Goal: Obtain resource: Download file/media

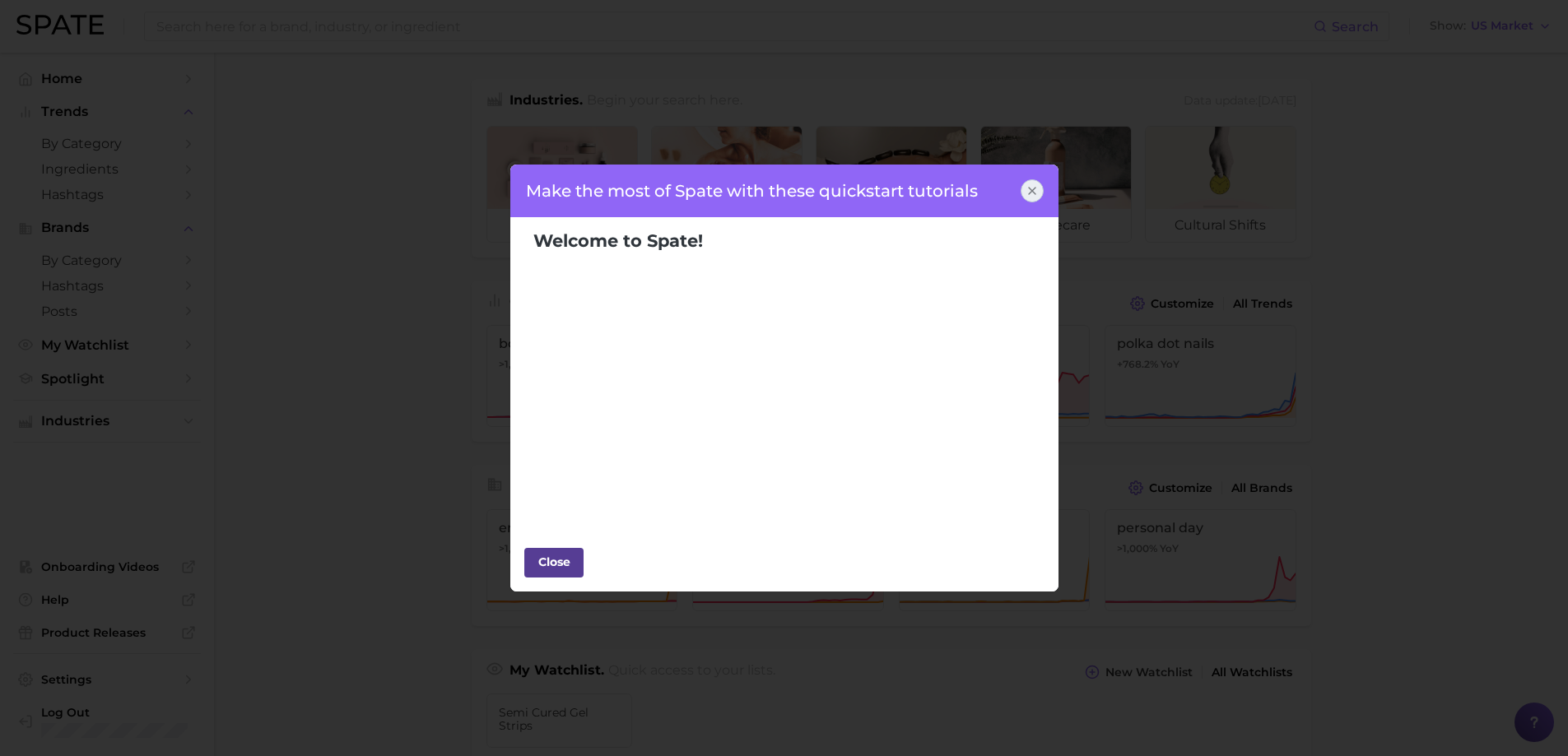
click at [533, 559] on div "Close" at bounding box center [554, 562] width 49 height 24
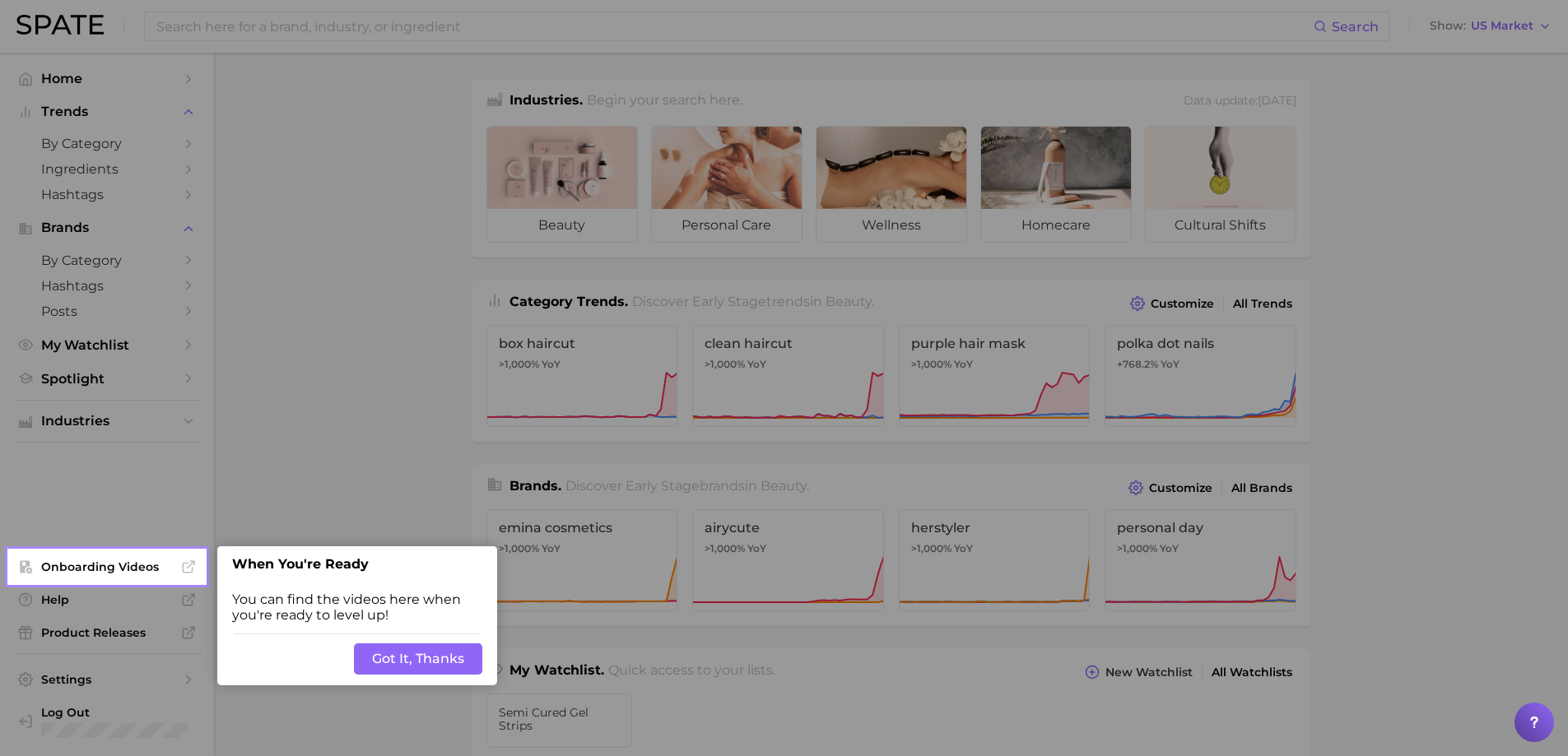
click at [425, 655] on button "Got It, Thanks" at bounding box center [418, 659] width 129 height 32
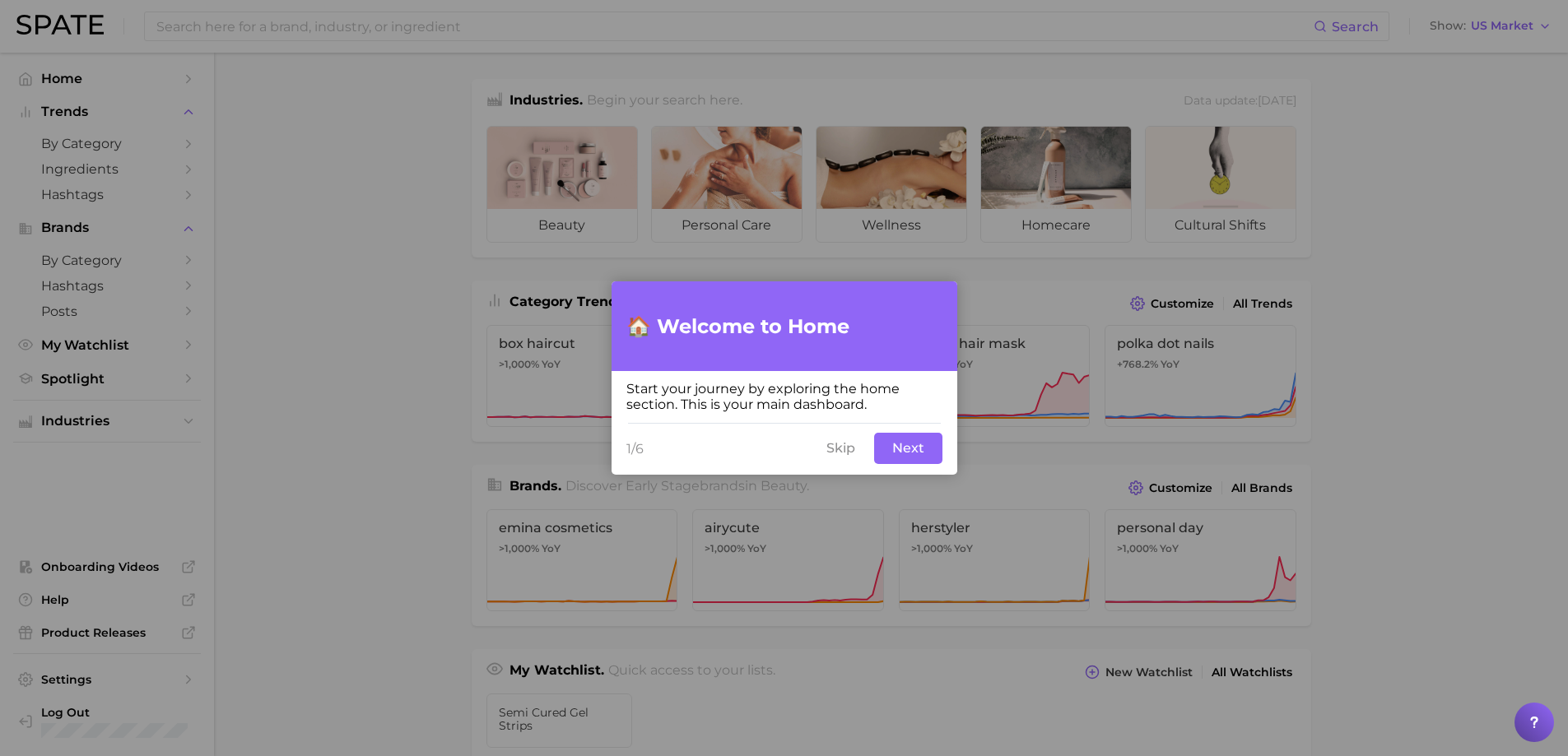
click at [830, 448] on button "Skip" at bounding box center [840, 449] width 48 height 32
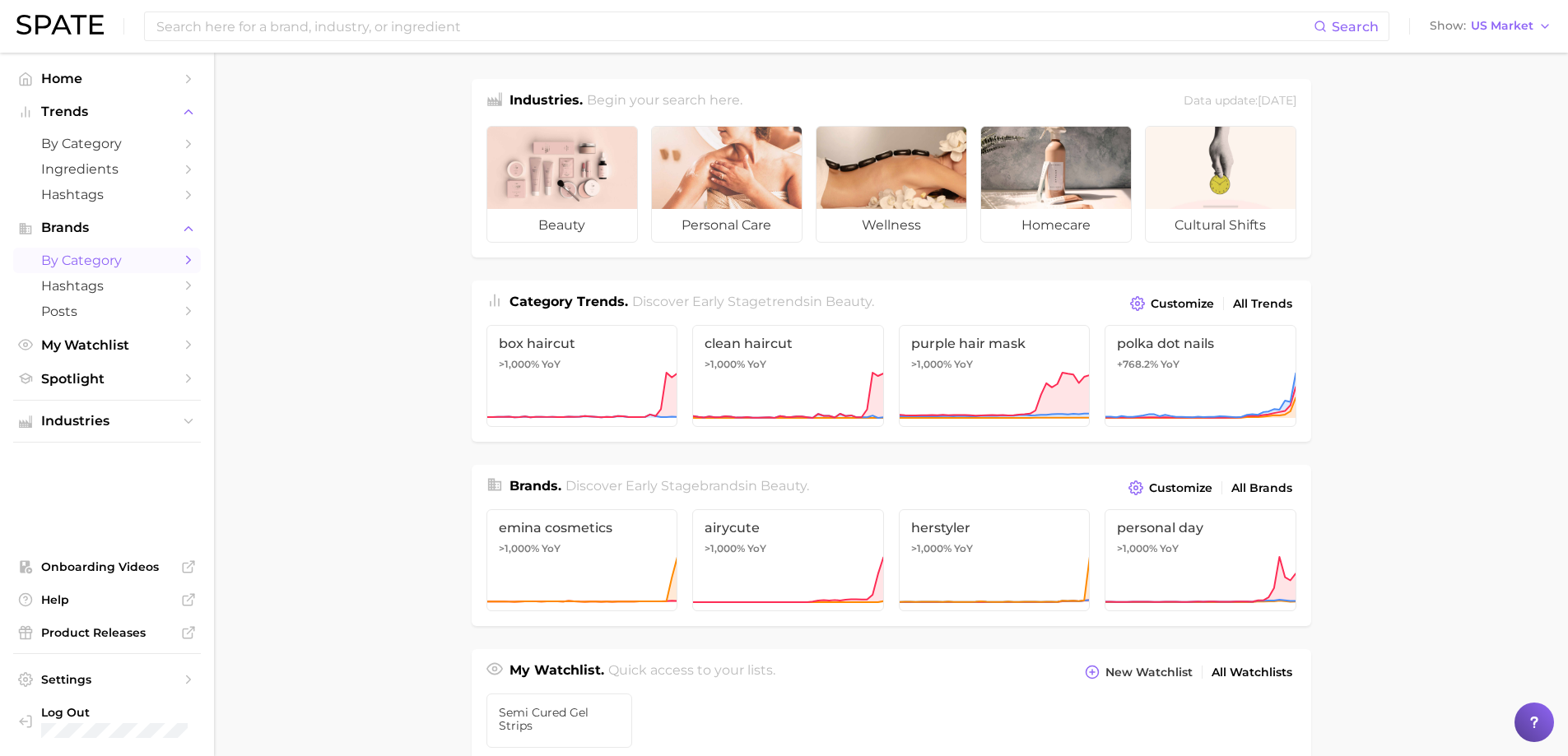
click at [76, 258] on span "by Category" at bounding box center [107, 261] width 131 height 16
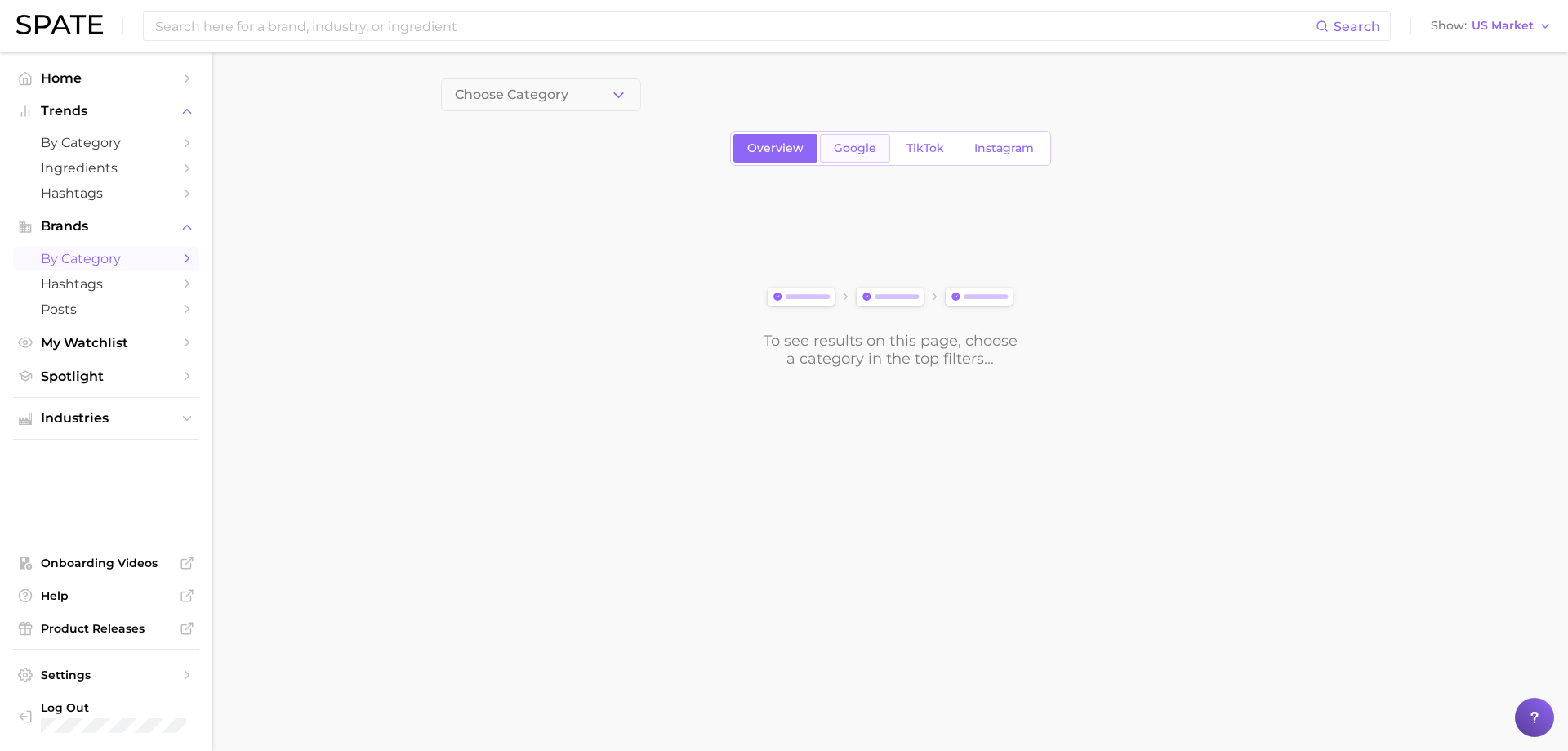
click at [838, 143] on span "Google" at bounding box center [855, 149] width 43 height 14
click at [612, 98] on icon "button" at bounding box center [619, 96] width 17 height 17
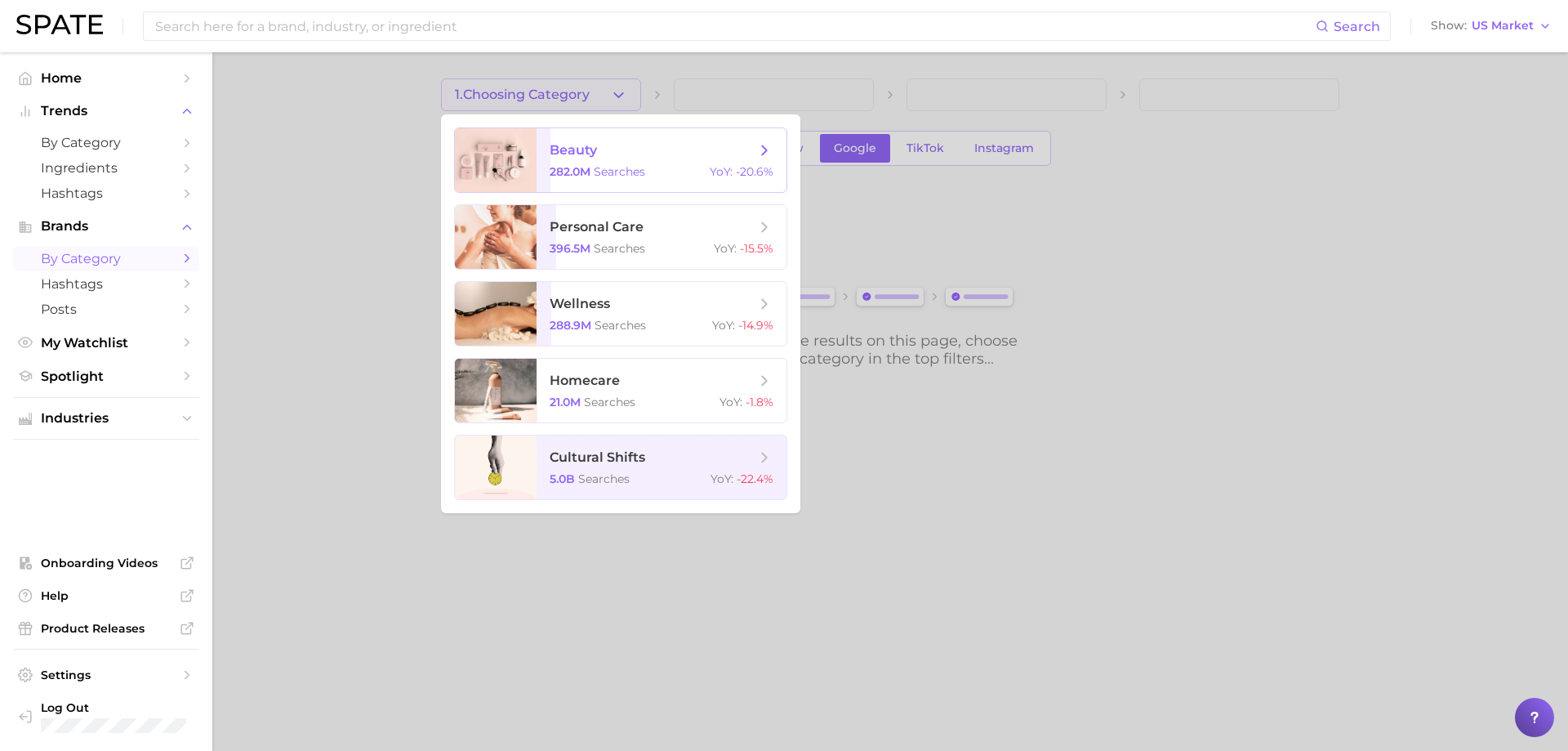
click at [605, 165] on span "searches" at bounding box center [619, 171] width 51 height 15
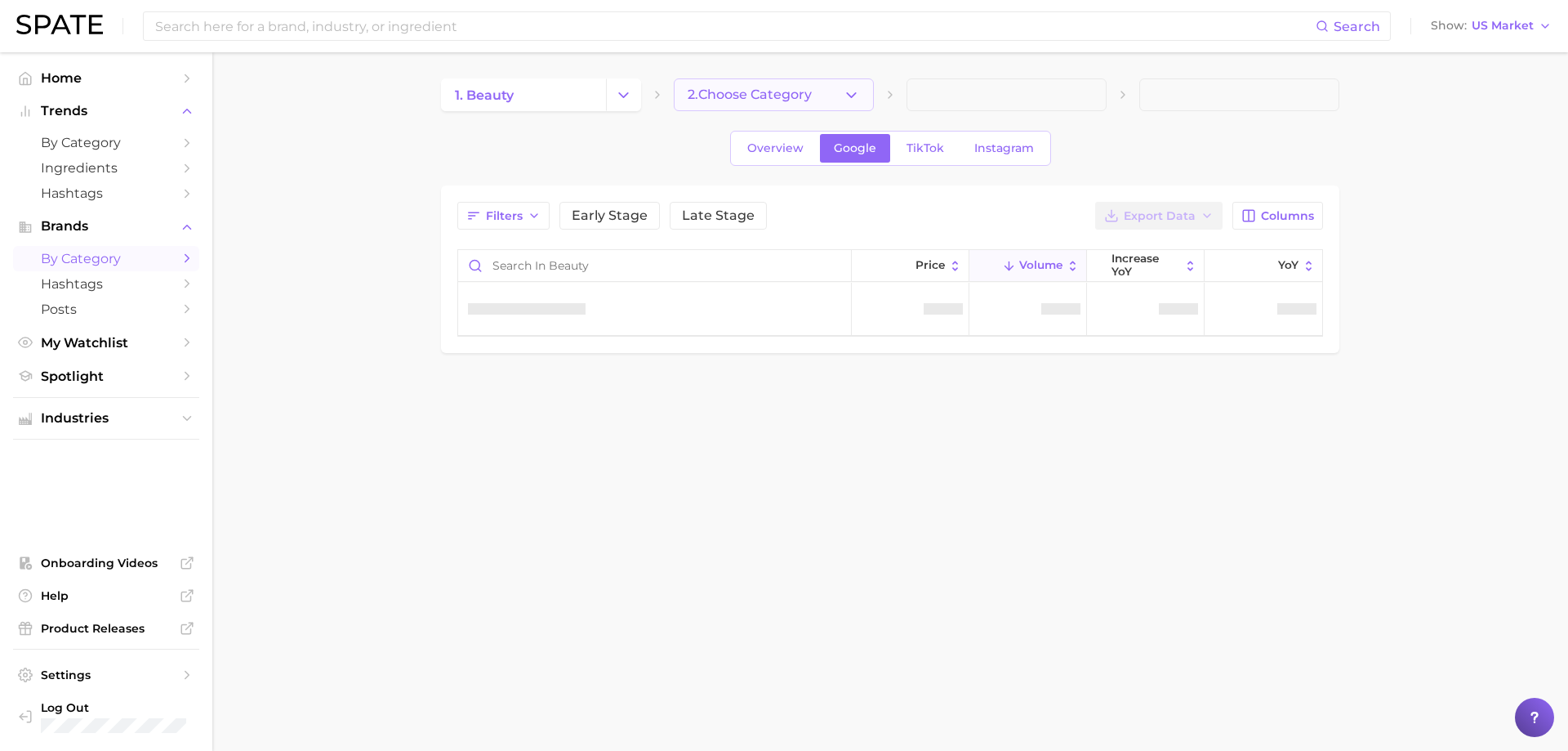
click at [846, 90] on icon "button" at bounding box center [851, 96] width 17 height 17
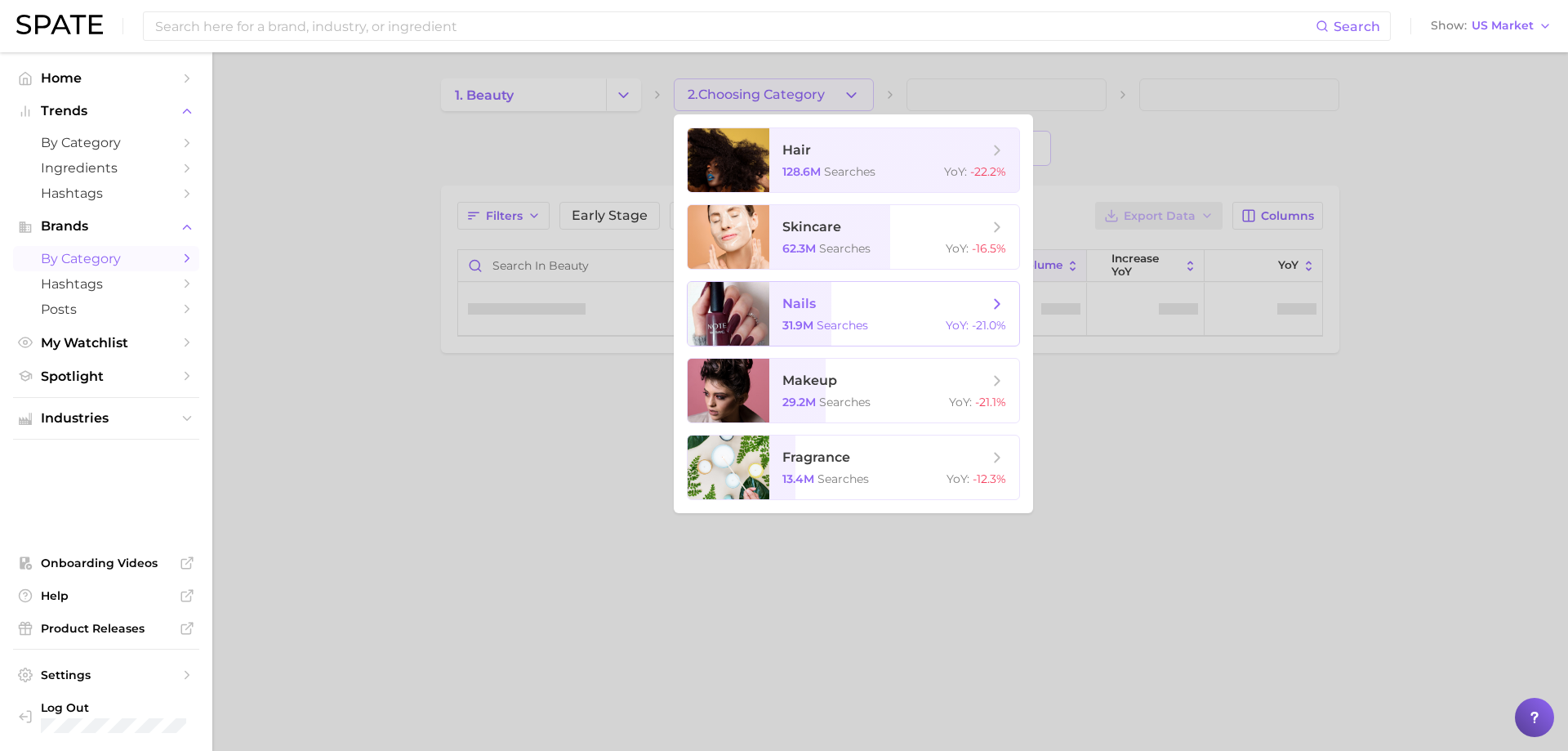
click at [815, 304] on span "nails" at bounding box center [799, 303] width 34 height 16
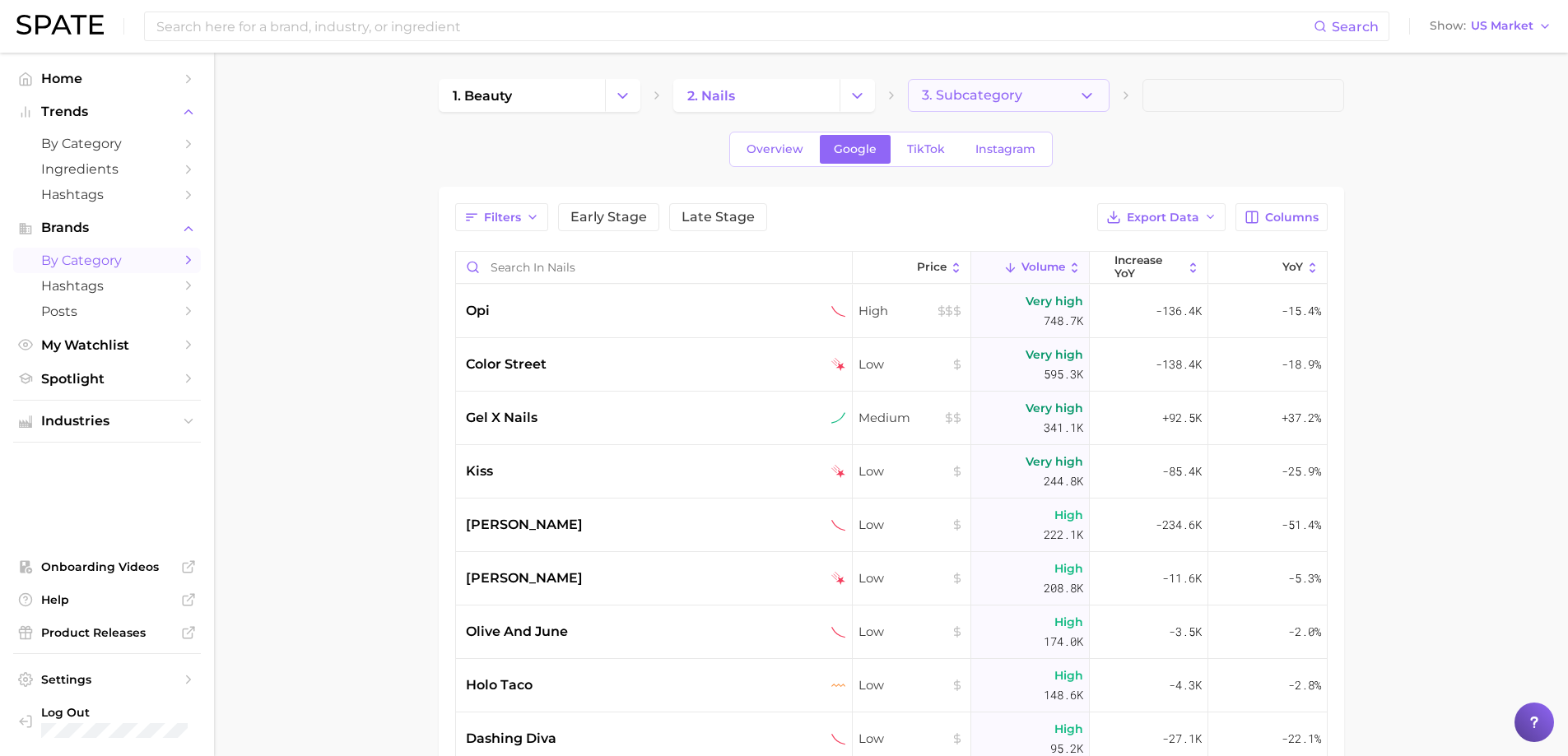
click at [1071, 90] on button "3. Subcategory" at bounding box center [1009, 95] width 201 height 33
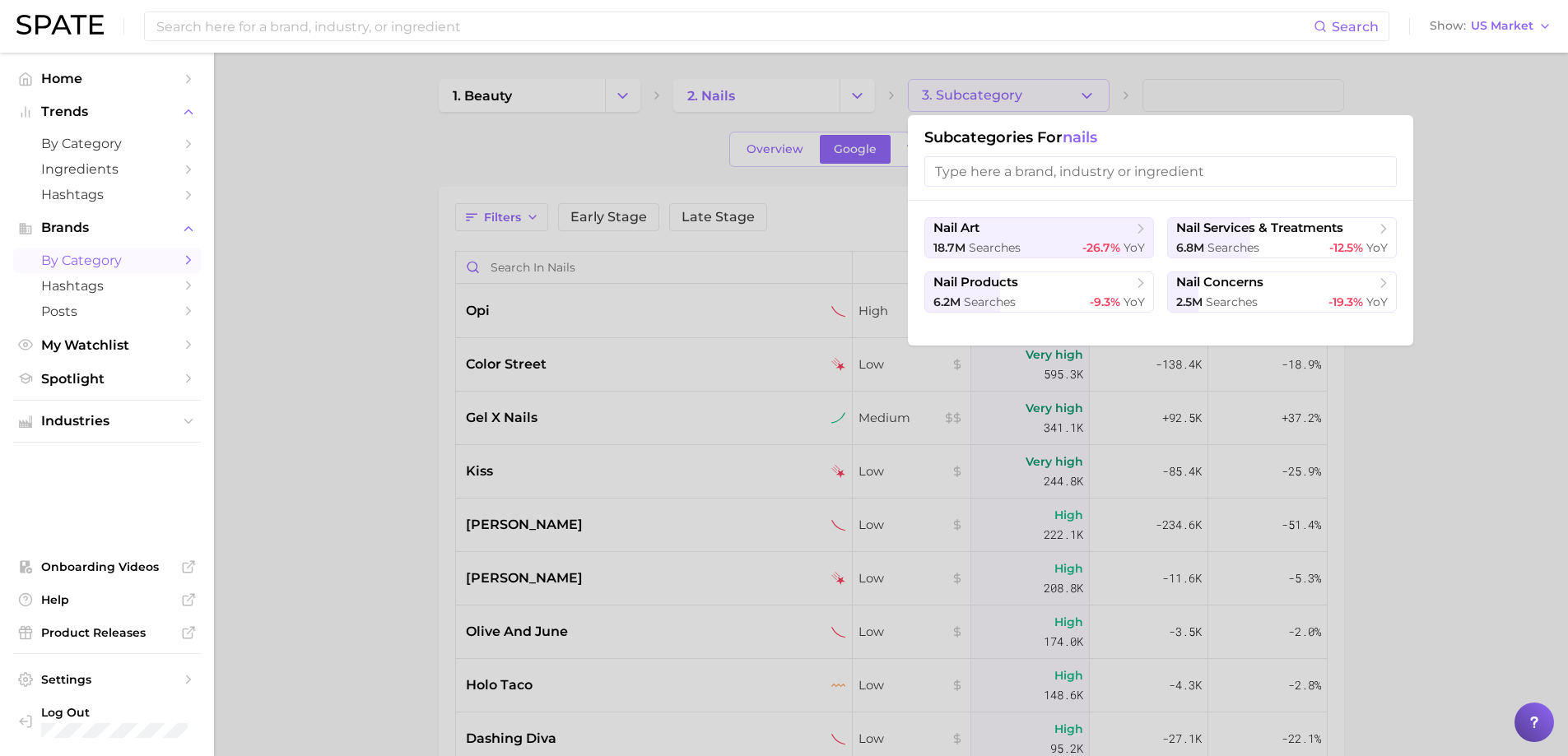
click at [1007, 172] on input "search" at bounding box center [1161, 172] width 473 height 31
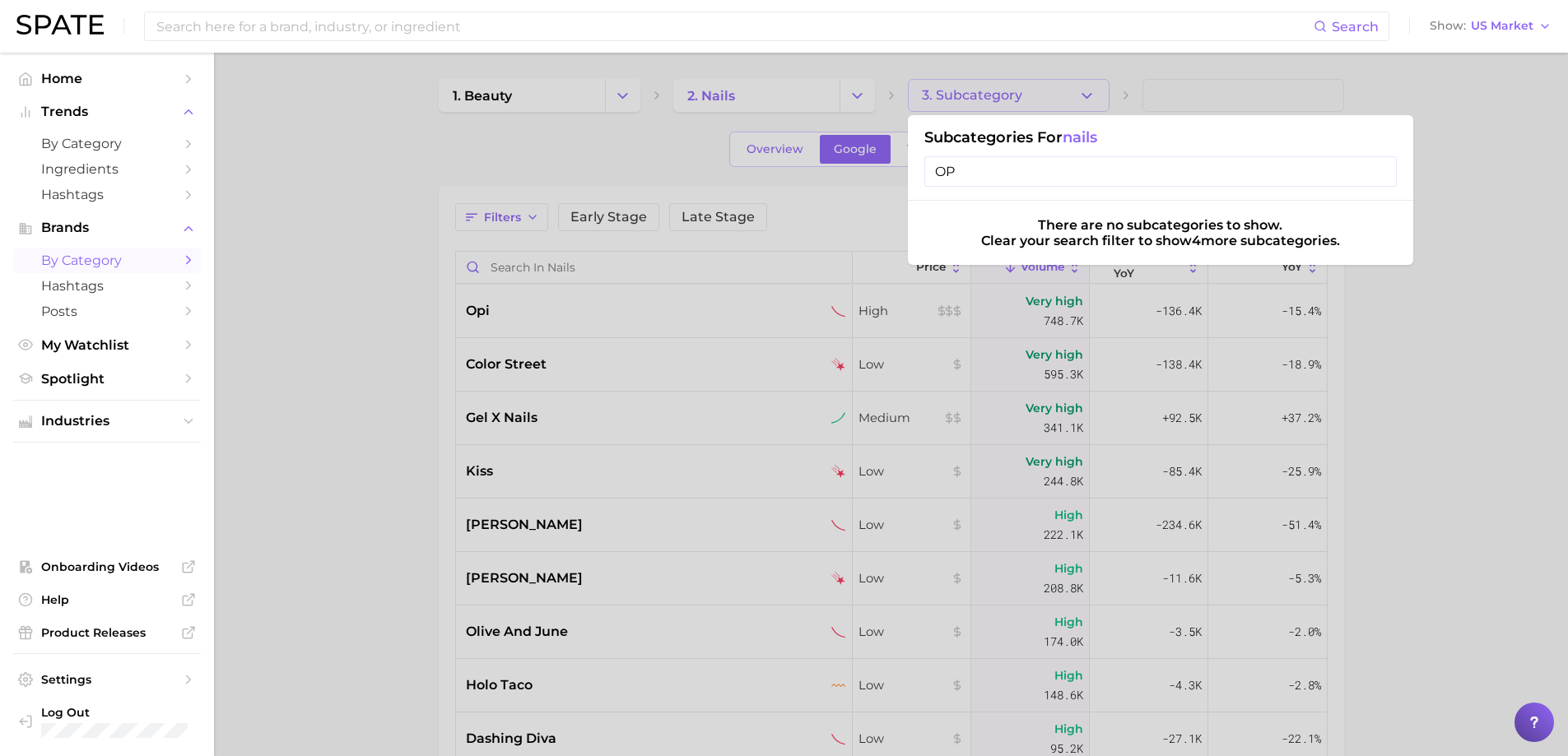
type input "OPI"
click at [1383, 168] on input "OPI" at bounding box center [1161, 172] width 473 height 31
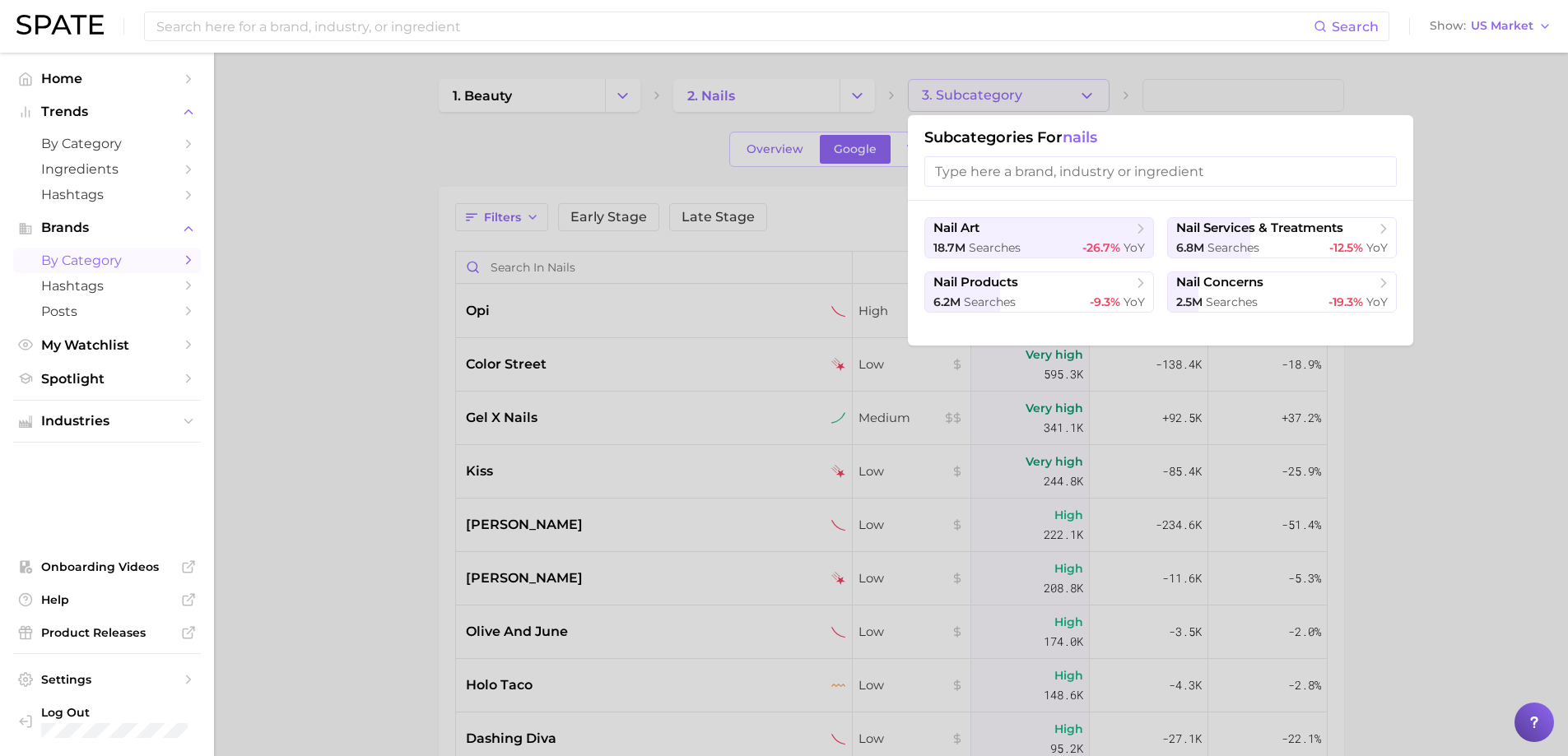
click at [1487, 332] on div at bounding box center [784, 378] width 1568 height 756
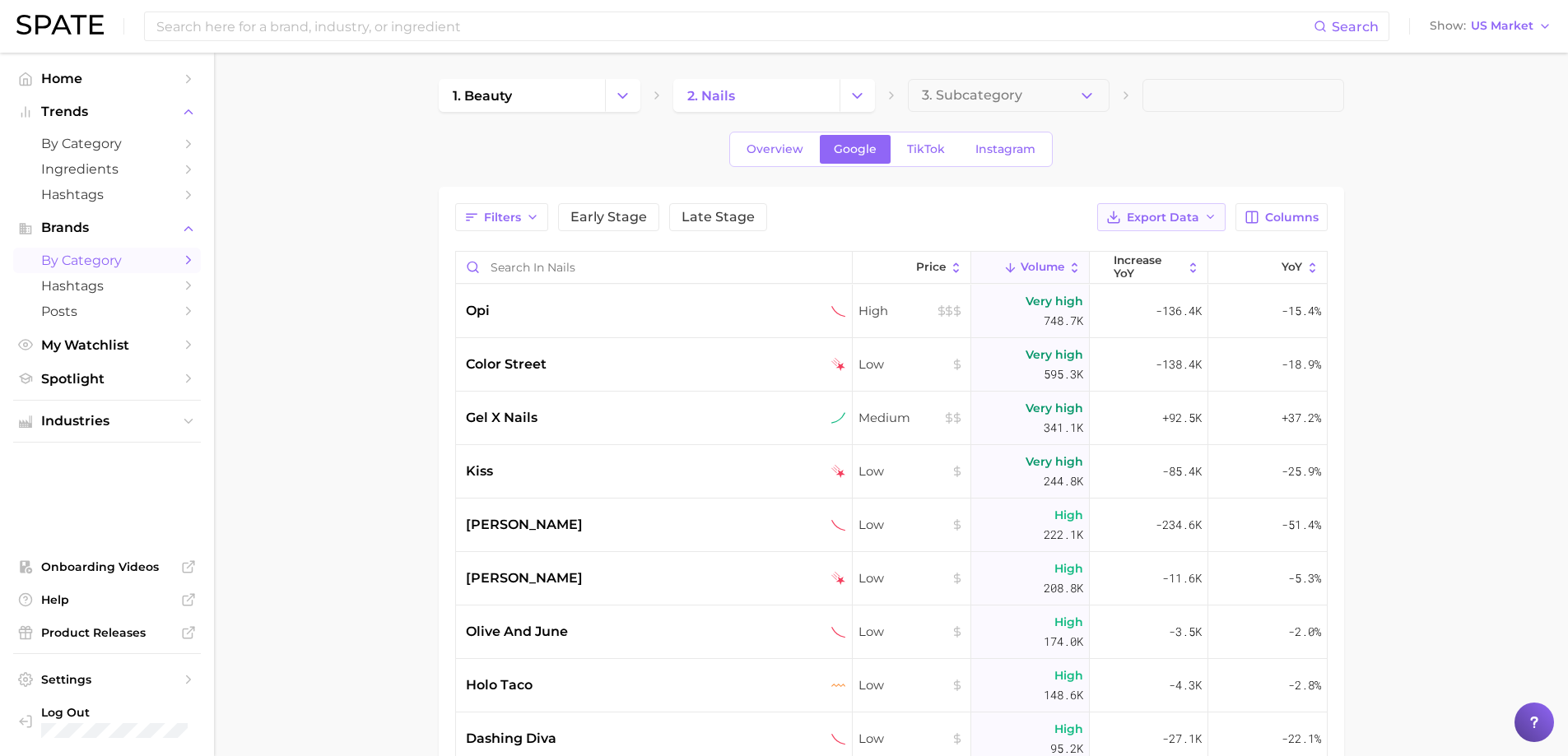
click at [1178, 216] on span "Export Data" at bounding box center [1163, 218] width 73 height 14
click at [1106, 242] on span "Card Data CSV" at bounding box center [1116, 248] width 87 height 14
click at [1276, 221] on span "Columns" at bounding box center [1291, 218] width 53 height 14
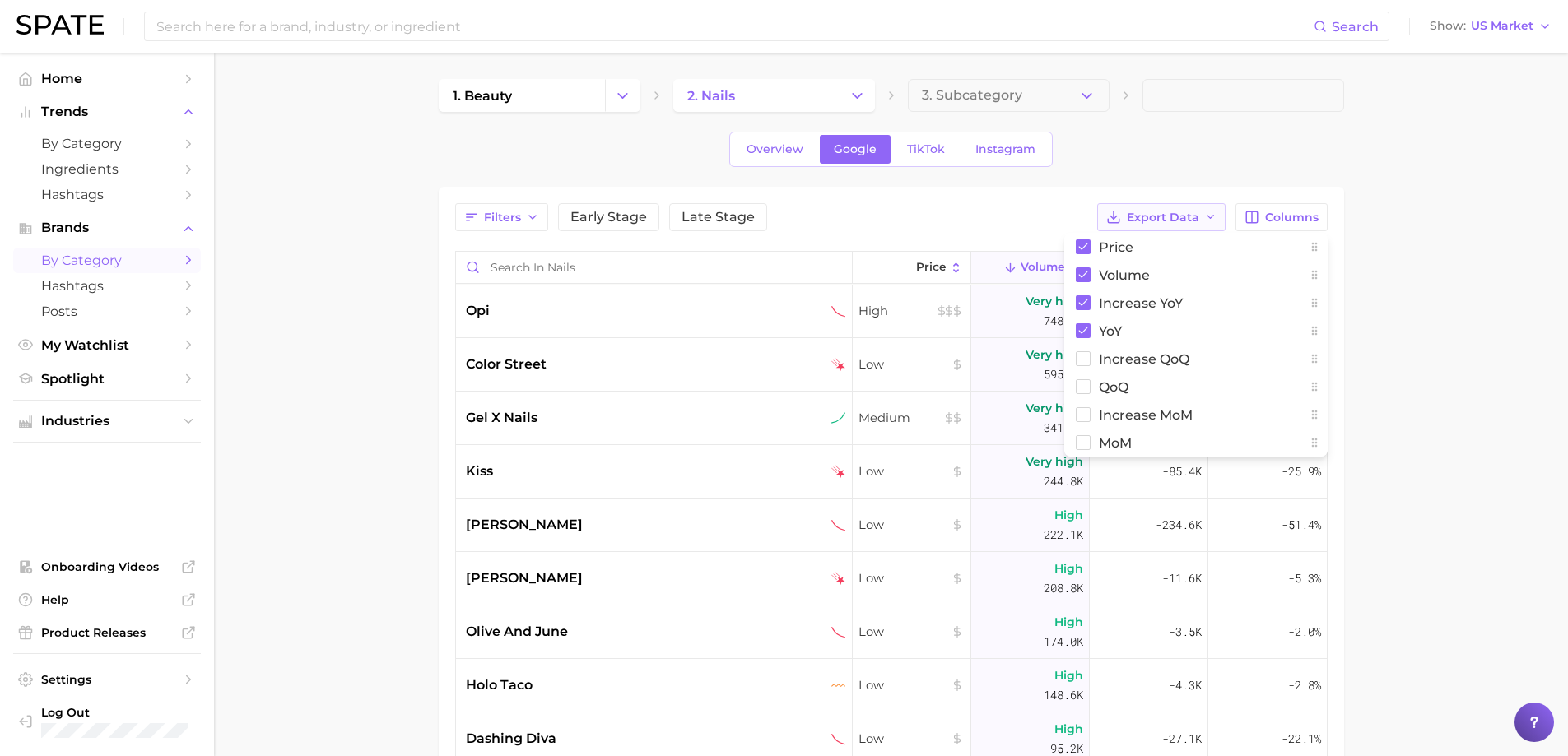
click at [1153, 209] on button "Export Data" at bounding box center [1161, 217] width 129 height 28
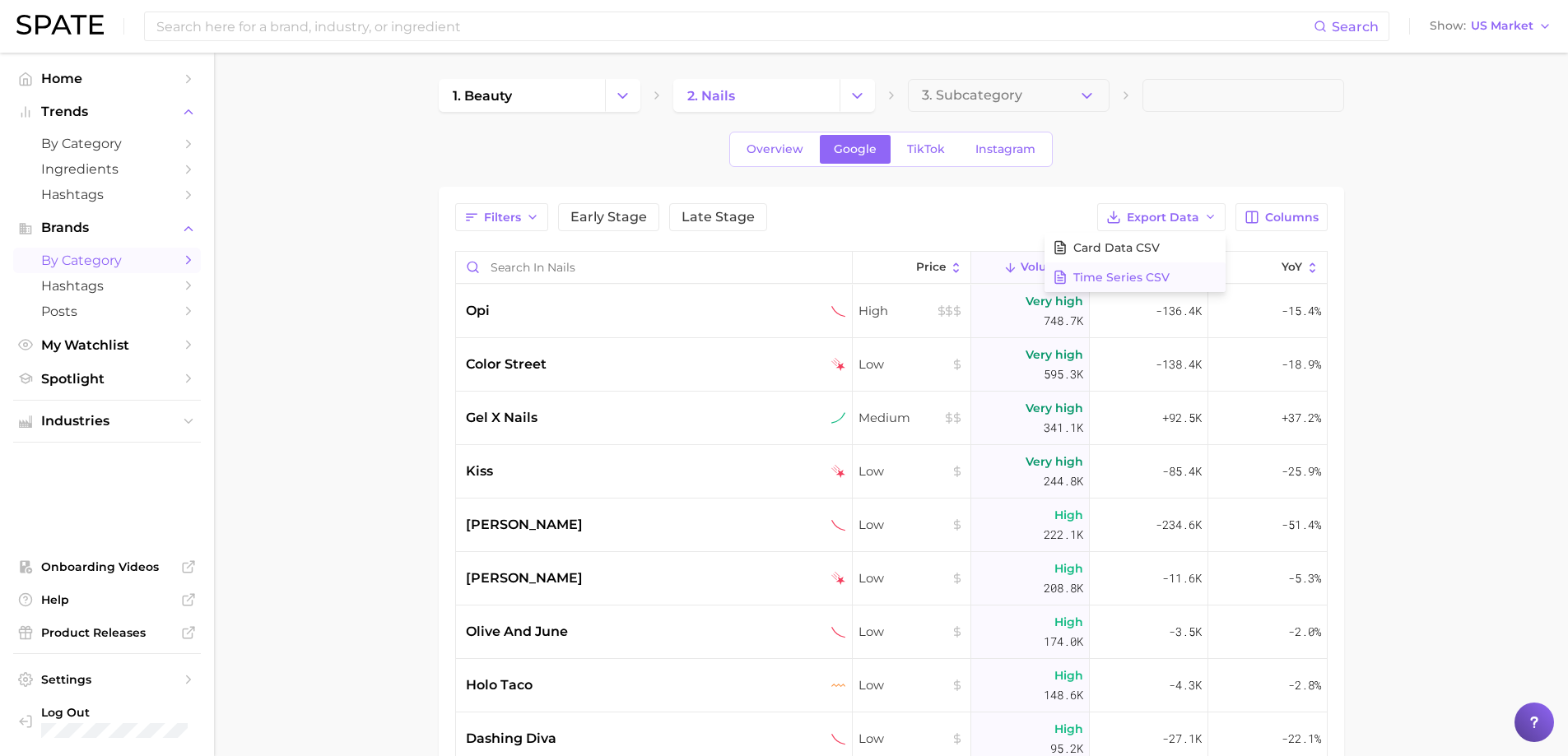
click at [1121, 270] on span "Time Series CSV" at bounding box center [1122, 277] width 96 height 14
click at [472, 517] on span "[PERSON_NAME]" at bounding box center [524, 525] width 117 height 20
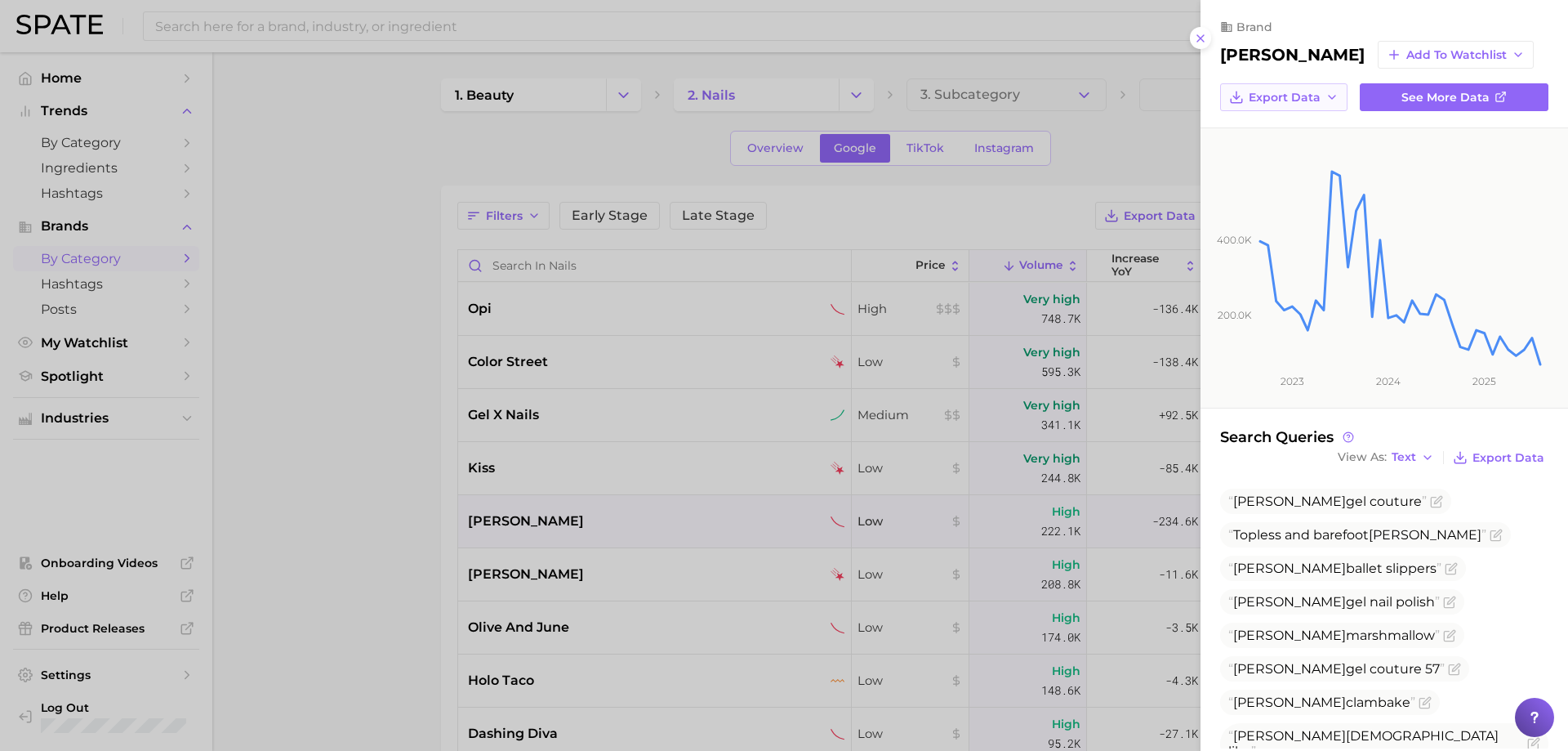
click at [1289, 96] on span "Export Data" at bounding box center [1285, 97] width 72 height 14
click at [1275, 121] on span "Time Series CSV" at bounding box center [1296, 128] width 96 height 14
click at [694, 408] on div at bounding box center [784, 376] width 1568 height 751
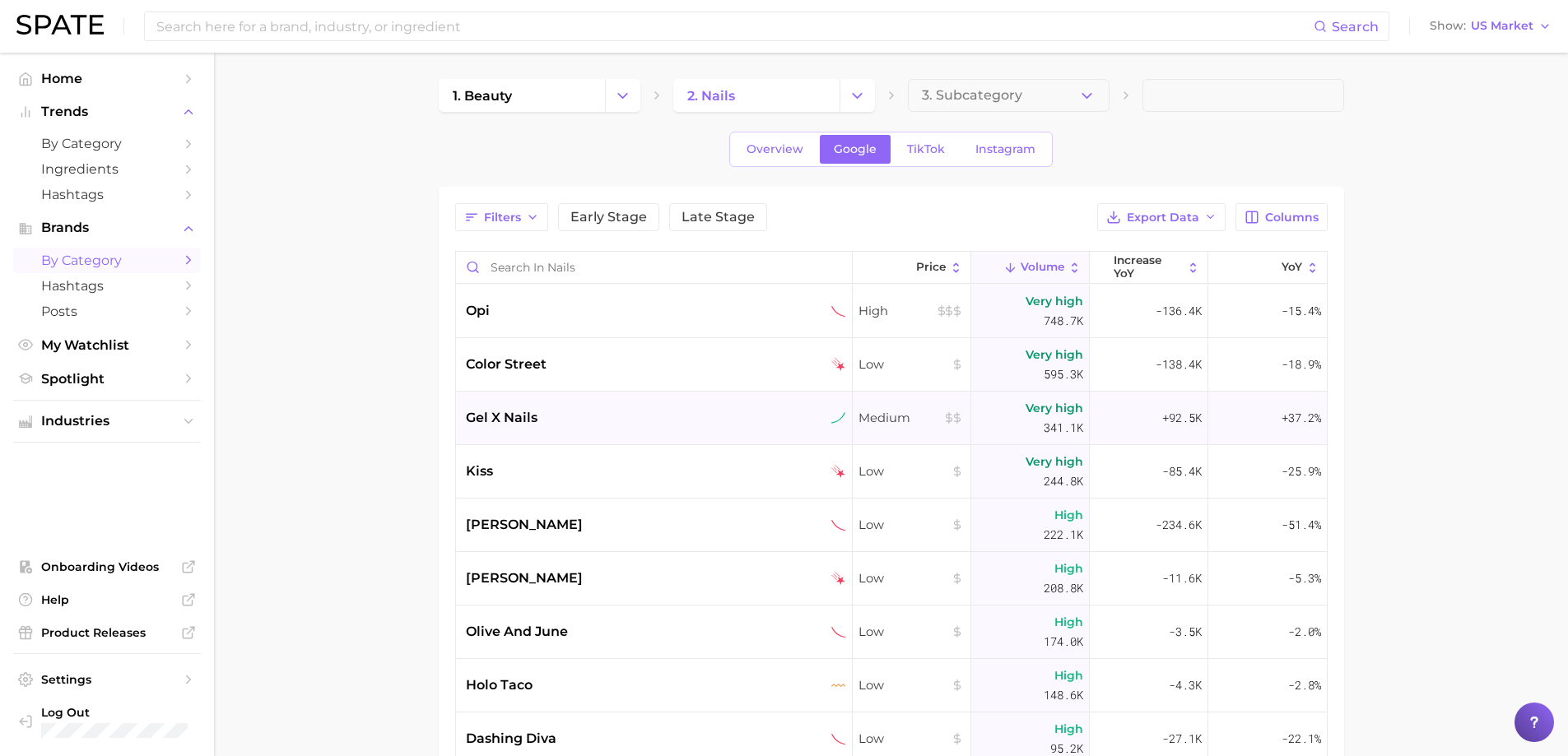
click at [522, 409] on span "gel x nails" at bounding box center [502, 417] width 72 height 20
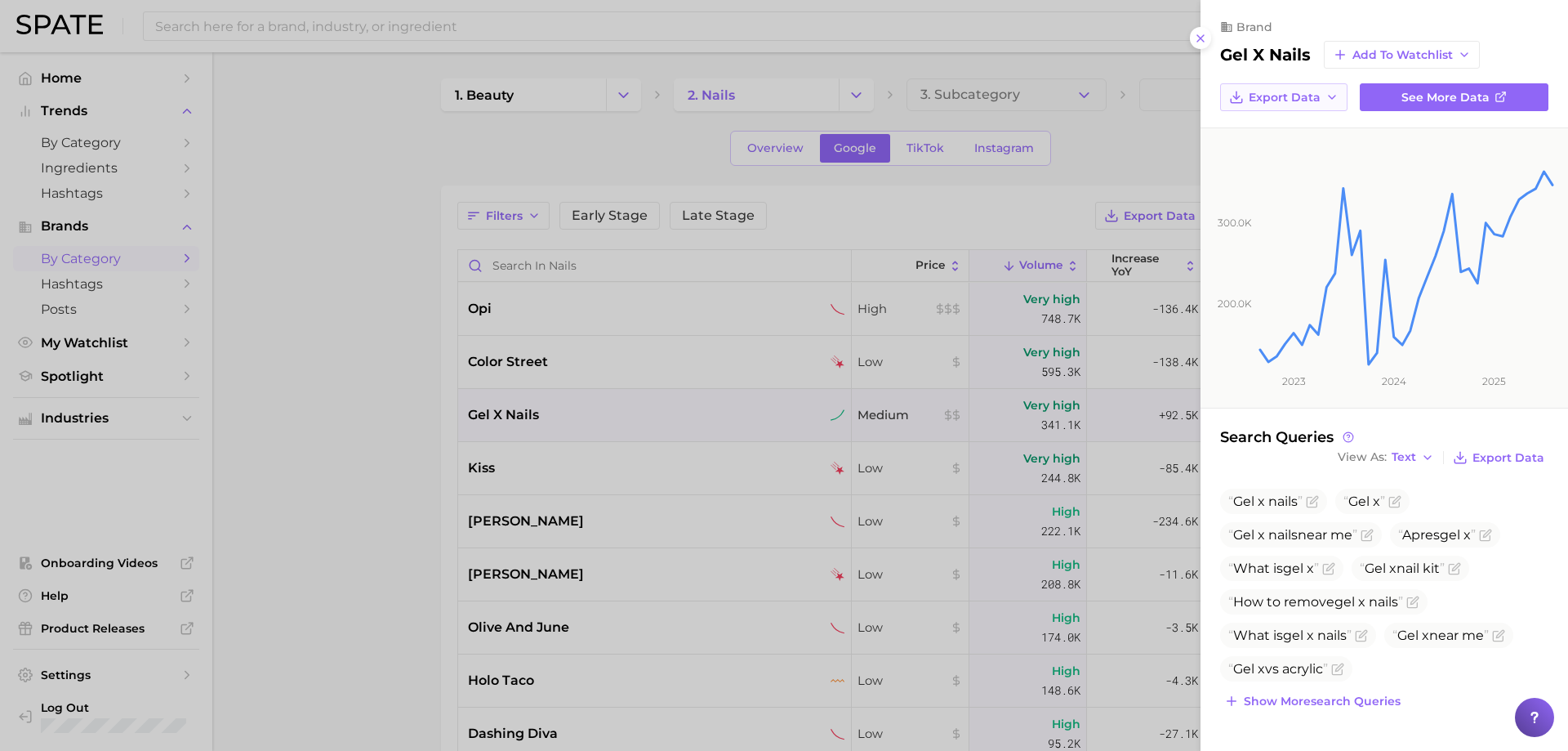
click at [1271, 96] on span "Export Data" at bounding box center [1285, 97] width 72 height 14
click at [1268, 150] on span "Time Series Image" at bounding box center [1303, 157] width 109 height 14
click at [1279, 94] on span "Export Data" at bounding box center [1285, 97] width 72 height 14
click at [1267, 119] on button "Time Series CSV" at bounding box center [1310, 128] width 180 height 30
click at [513, 571] on div at bounding box center [784, 376] width 1568 height 751
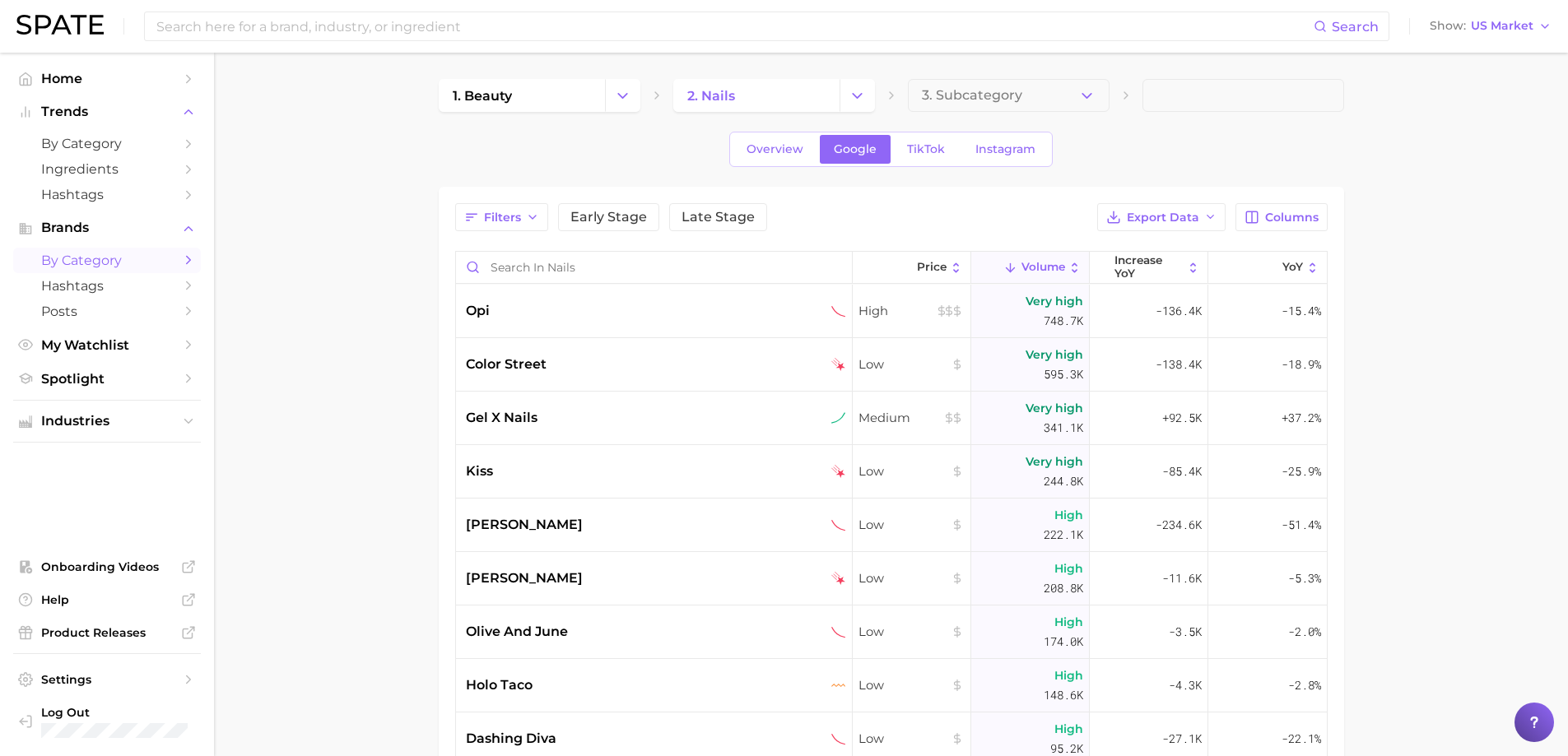
click at [517, 575] on span "[PERSON_NAME]" at bounding box center [524, 578] width 117 height 20
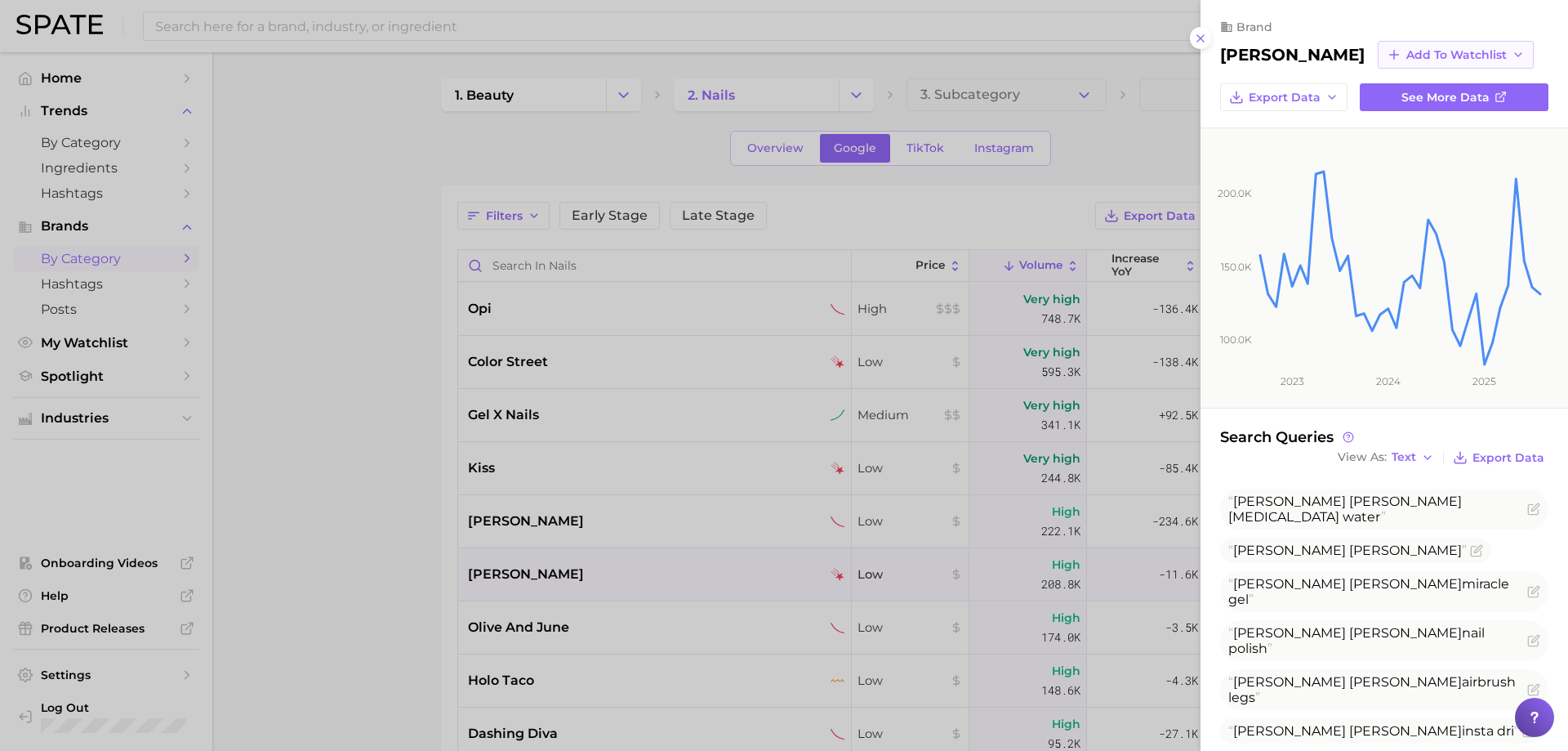
click at [1406, 55] on span "Add to Watchlist" at bounding box center [1457, 55] width 101 height 14
click at [1326, 96] on icon "button" at bounding box center [1332, 96] width 13 height 13
click at [1306, 127] on span "Time Series CSV" at bounding box center [1296, 128] width 96 height 14
click at [1281, 90] on span "Export Data" at bounding box center [1285, 97] width 72 height 14
click at [1287, 130] on span "Time Series CSV" at bounding box center [1296, 128] width 96 height 14
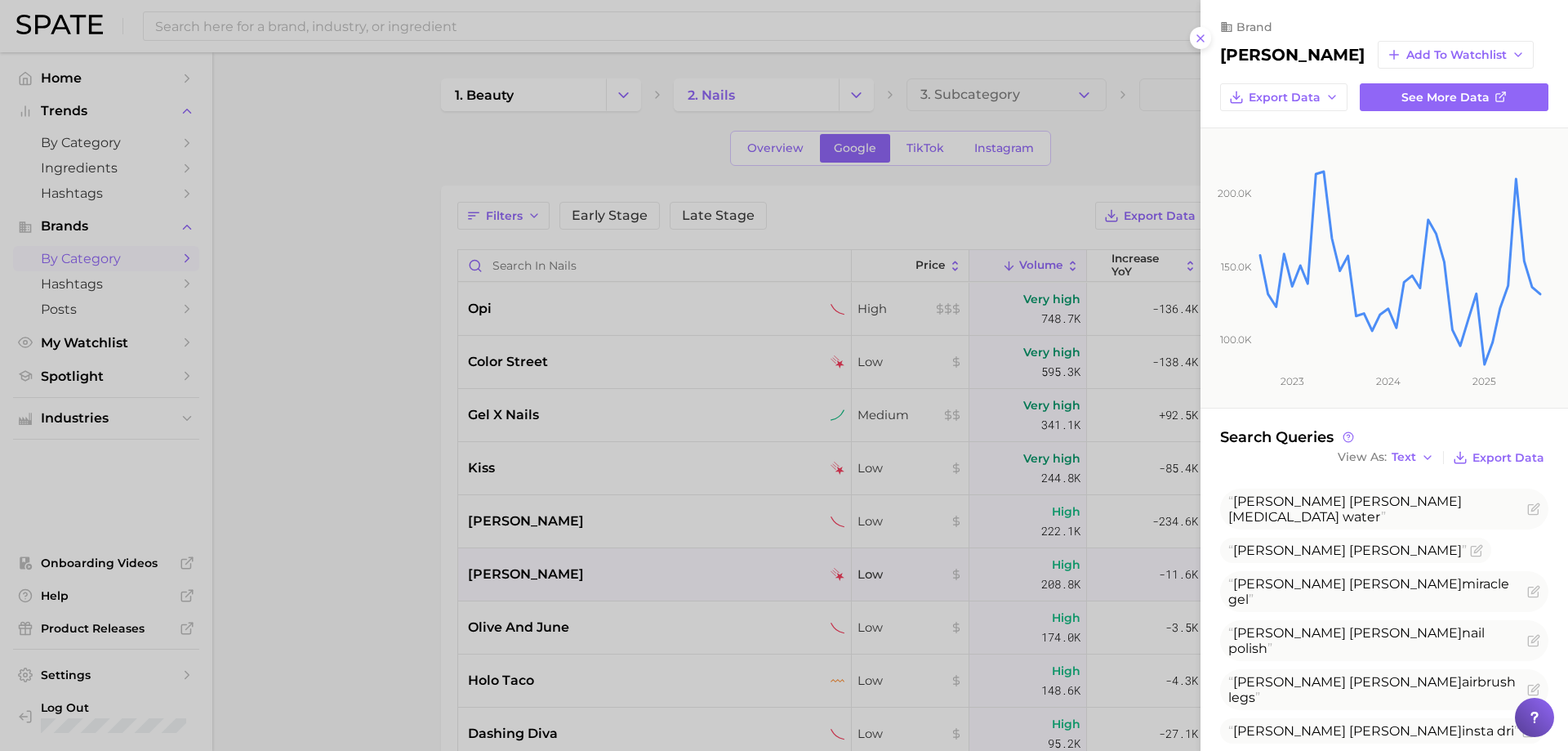
click at [525, 623] on div at bounding box center [784, 376] width 1568 height 751
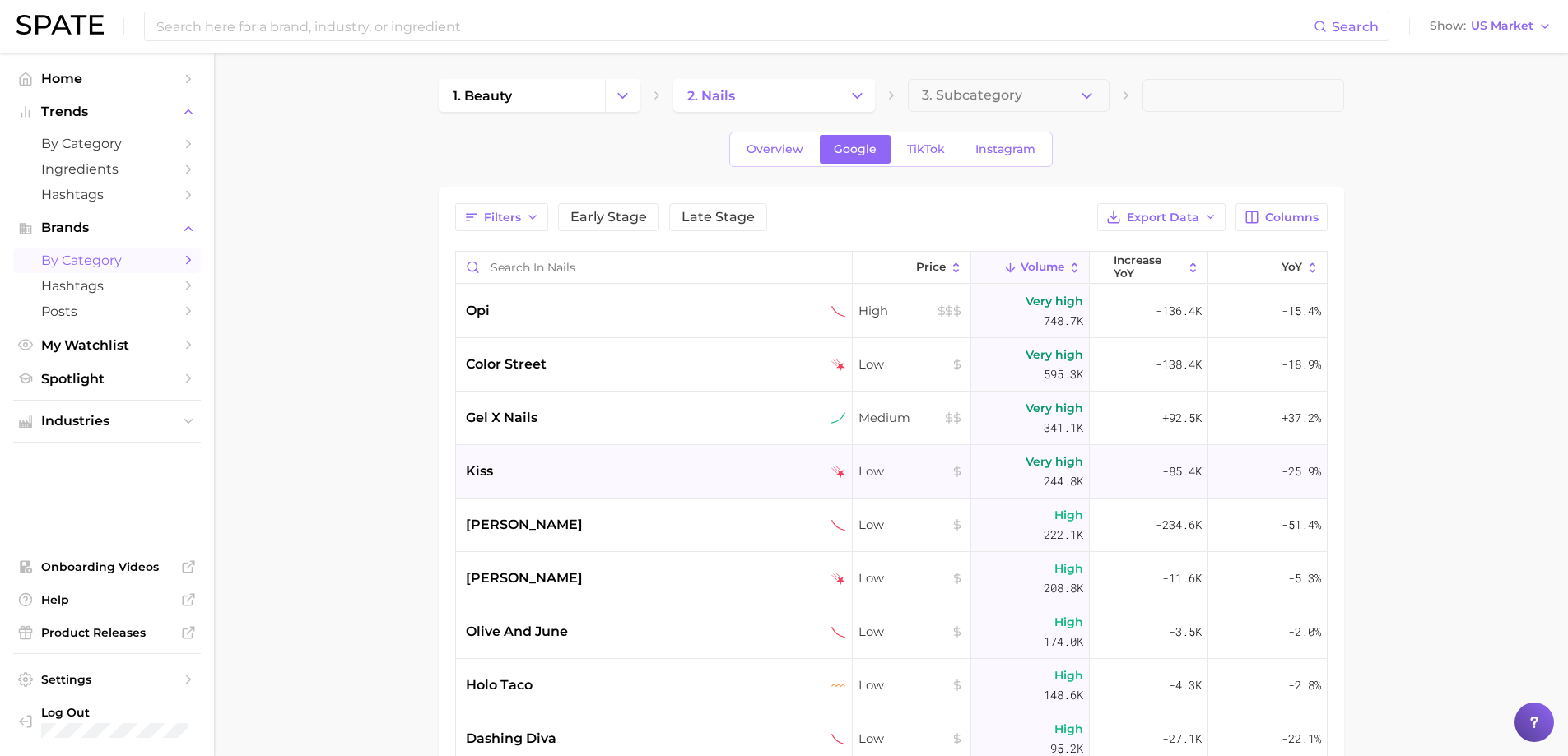
click at [482, 469] on span "kiss" at bounding box center [479, 472] width 27 height 20
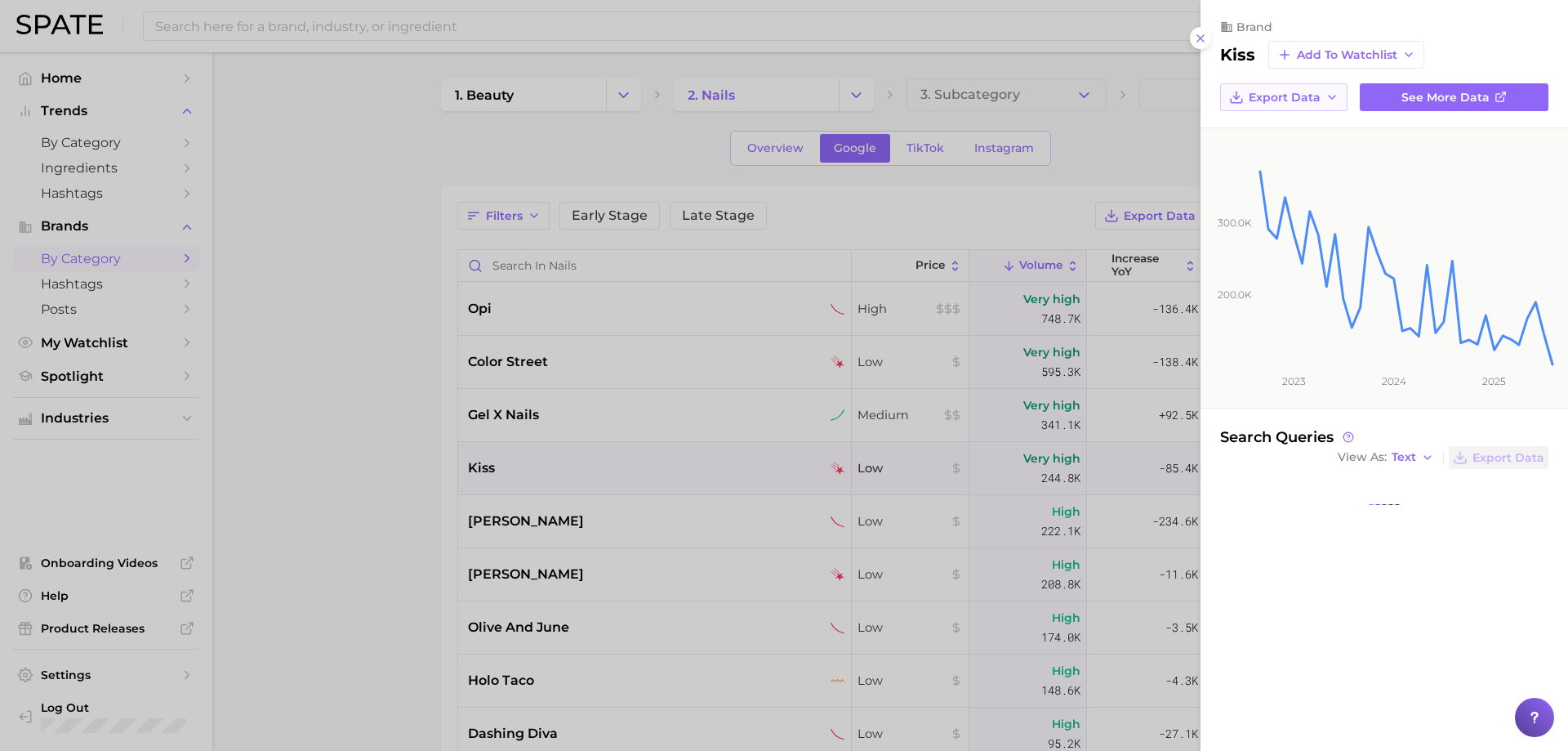
click at [1274, 97] on span "Export Data" at bounding box center [1285, 97] width 72 height 14
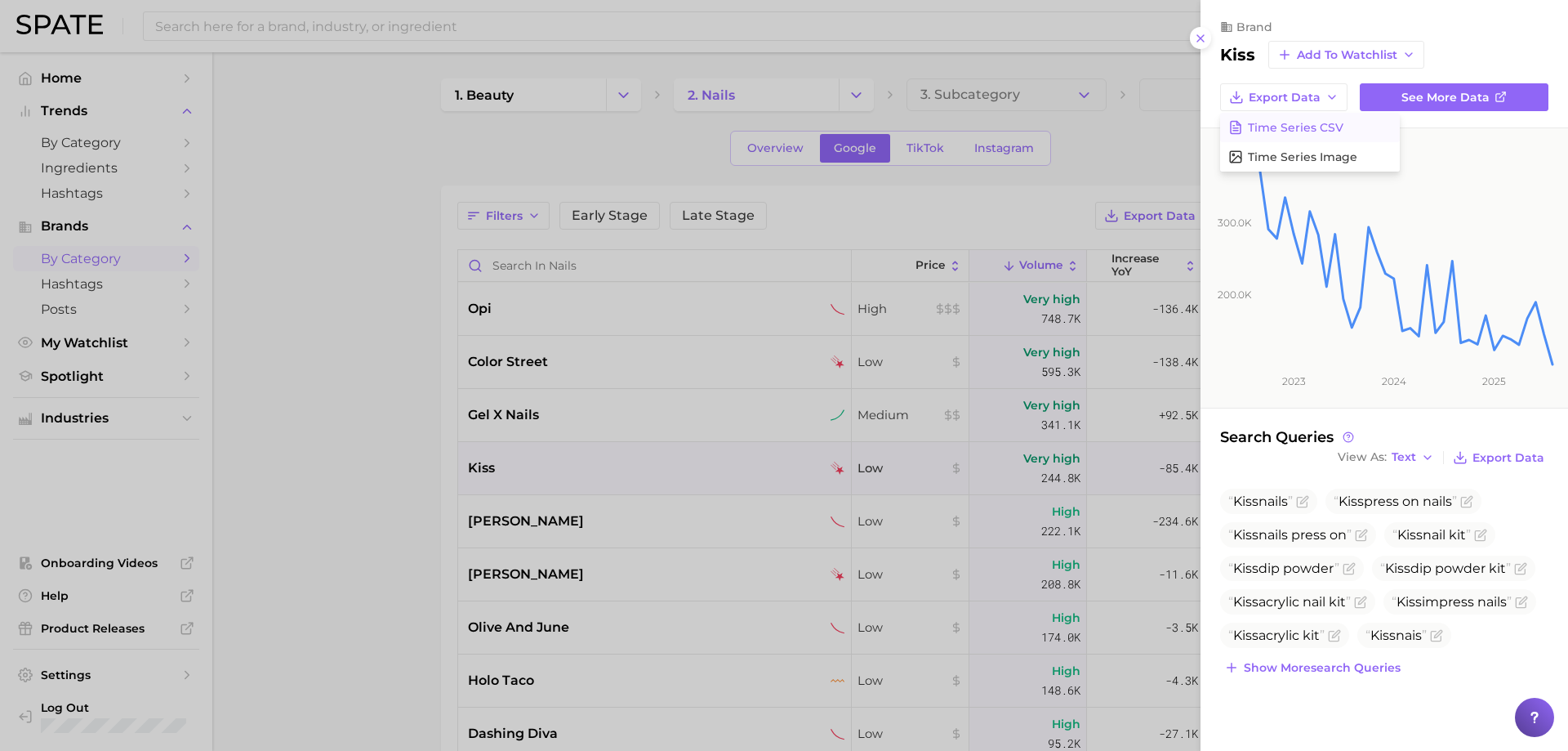
click at [1270, 123] on span "Time Series CSV" at bounding box center [1296, 128] width 96 height 14
click at [503, 677] on div at bounding box center [784, 376] width 1568 height 751
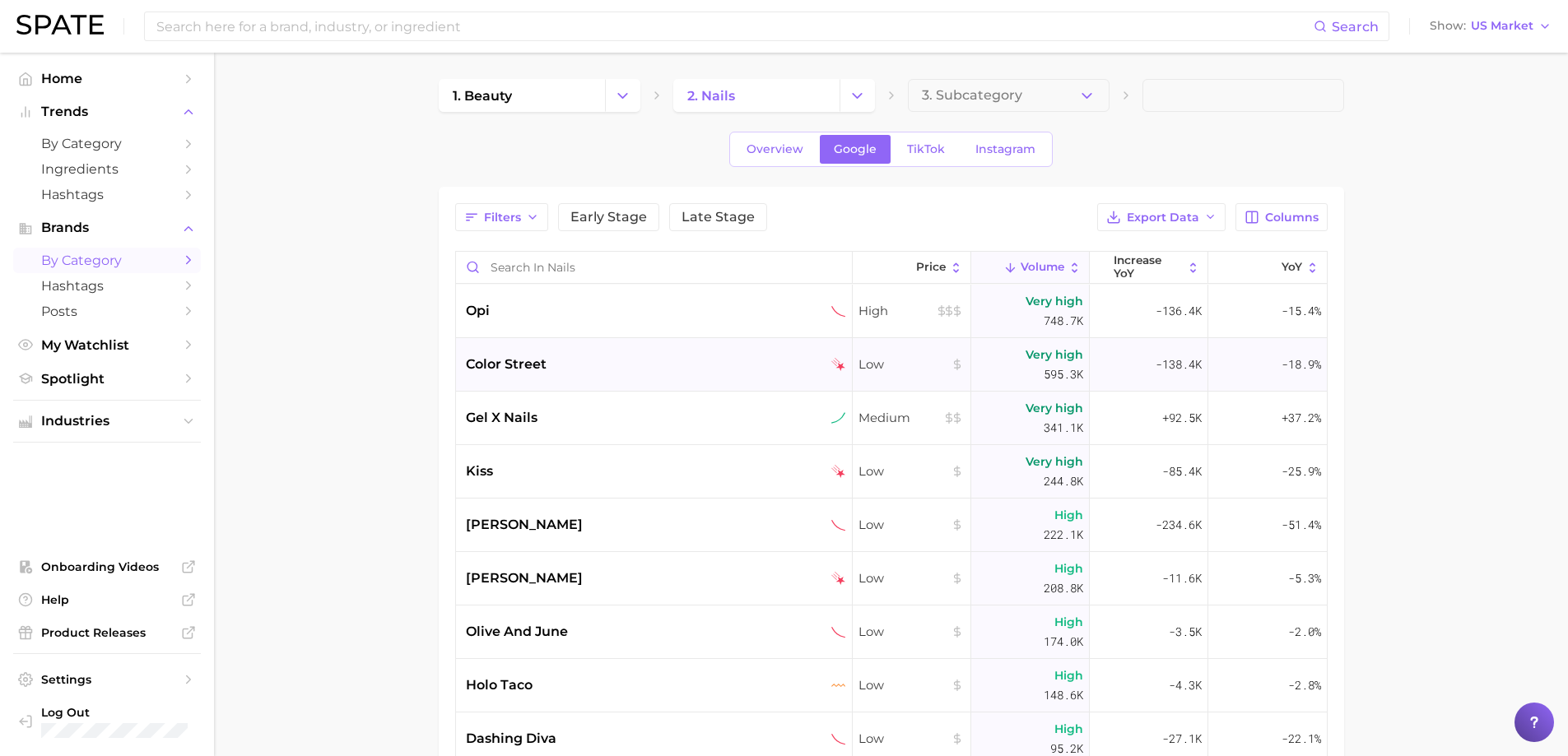
click at [531, 362] on span "color street" at bounding box center [506, 364] width 81 height 20
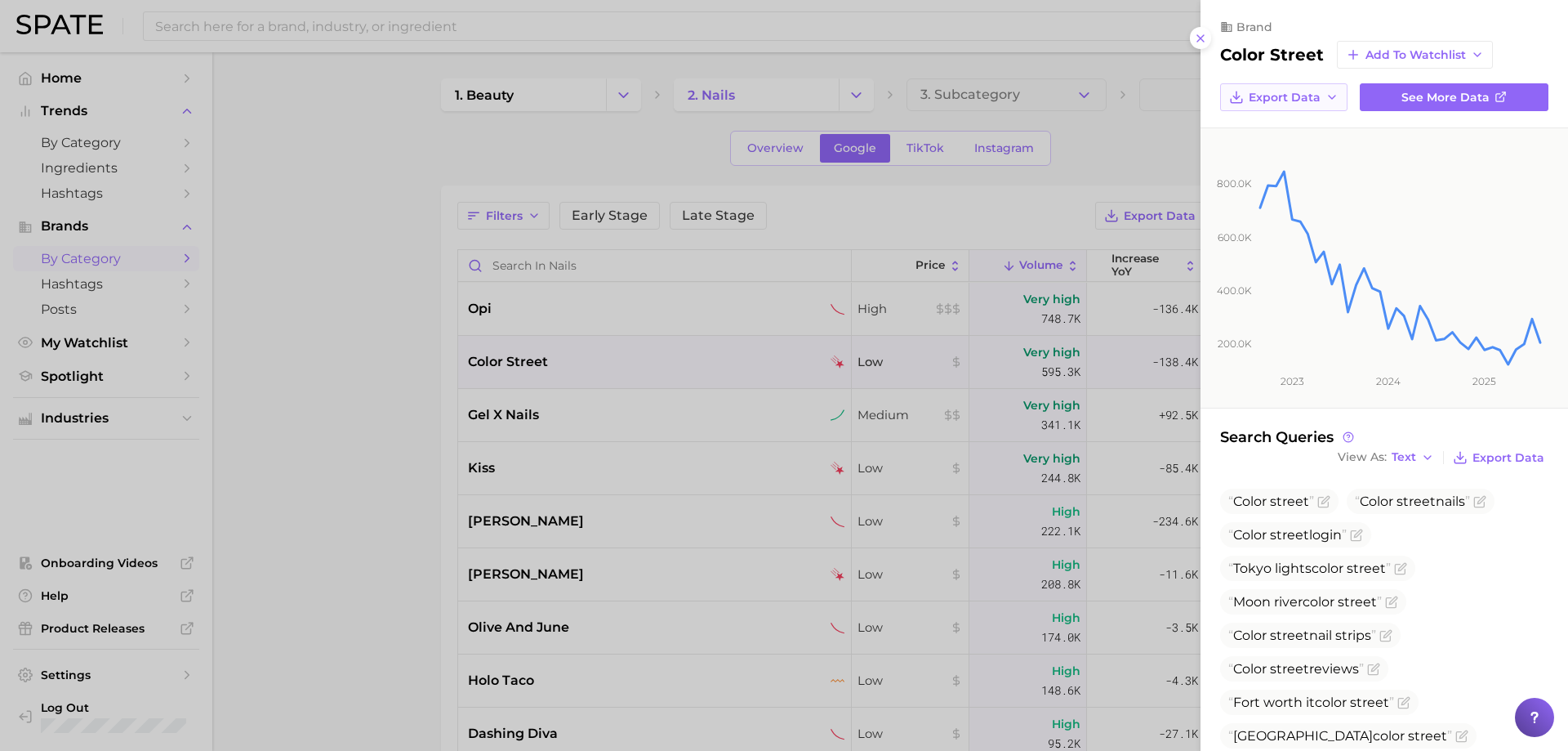
click at [1278, 105] on button "Export Data" at bounding box center [1284, 97] width 128 height 28
click at [1271, 130] on span "Time Series CSV" at bounding box center [1296, 128] width 96 height 14
click at [476, 687] on div at bounding box center [784, 376] width 1568 height 751
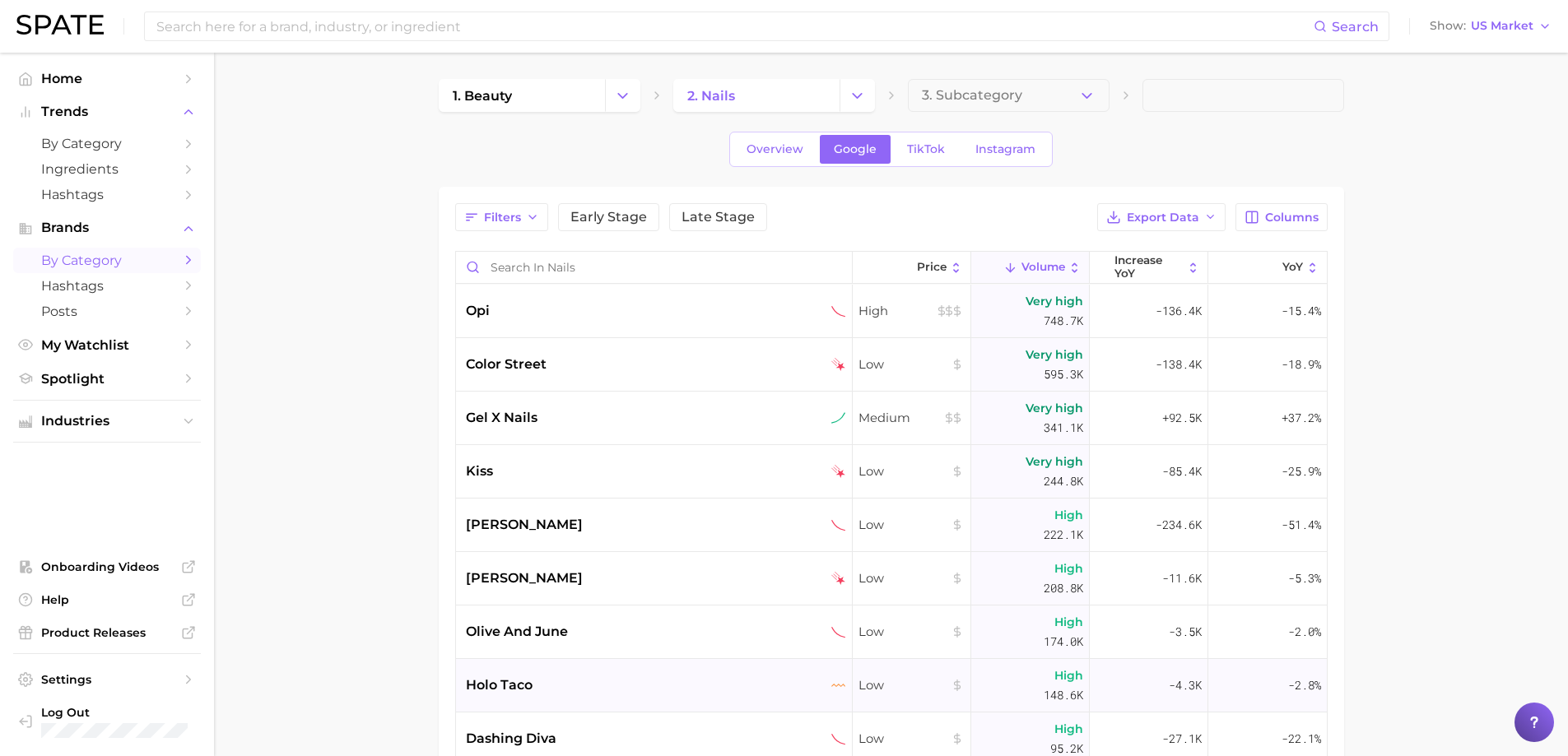
click at [492, 681] on span "holo taco" at bounding box center [499, 685] width 67 height 20
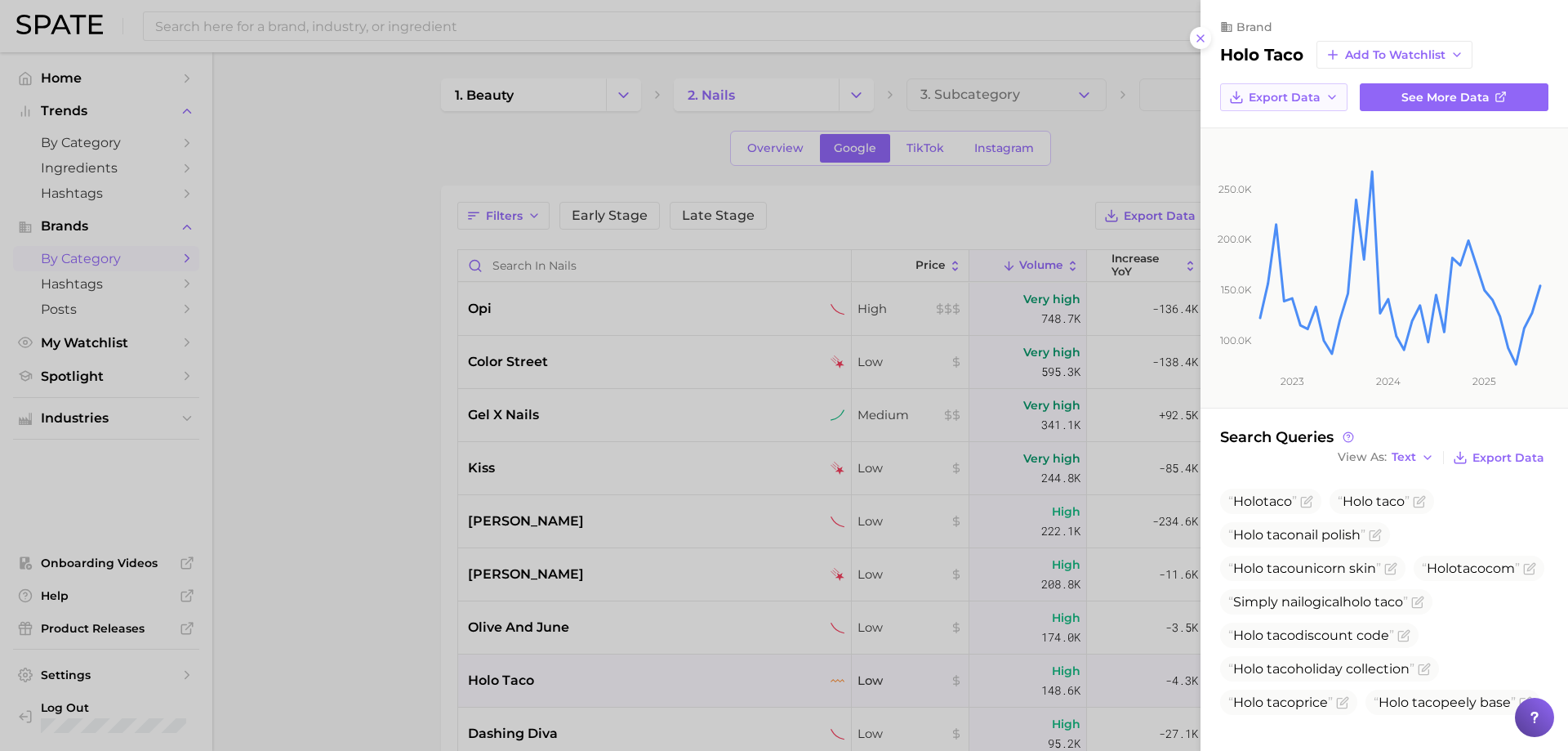
click at [1278, 88] on button "Export Data" at bounding box center [1284, 97] width 128 height 28
click at [1273, 123] on span "Time Series CSV" at bounding box center [1296, 128] width 96 height 14
click at [505, 730] on div at bounding box center [784, 376] width 1568 height 751
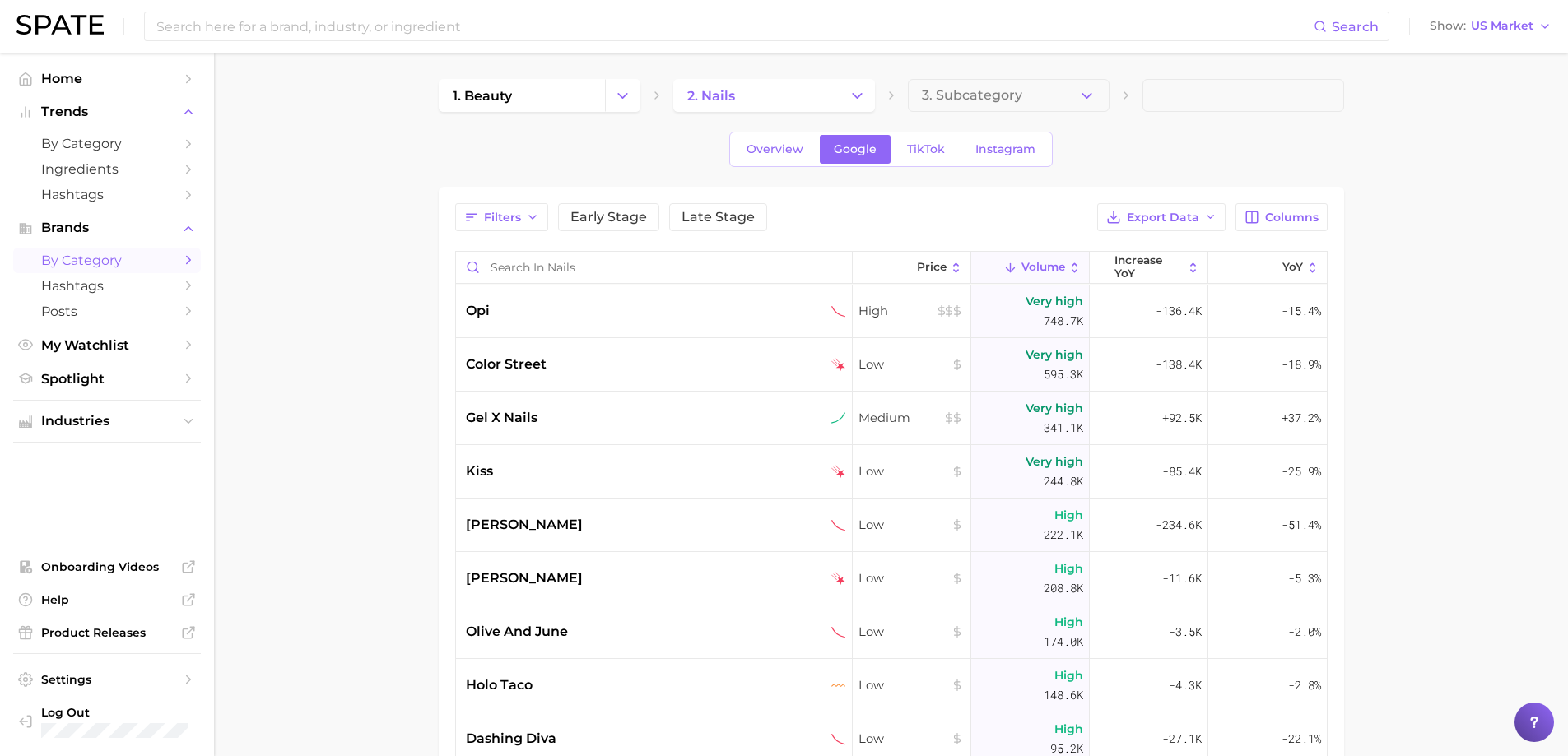
click at [509, 735] on span "dashing diva" at bounding box center [510, 738] width 90 height 20
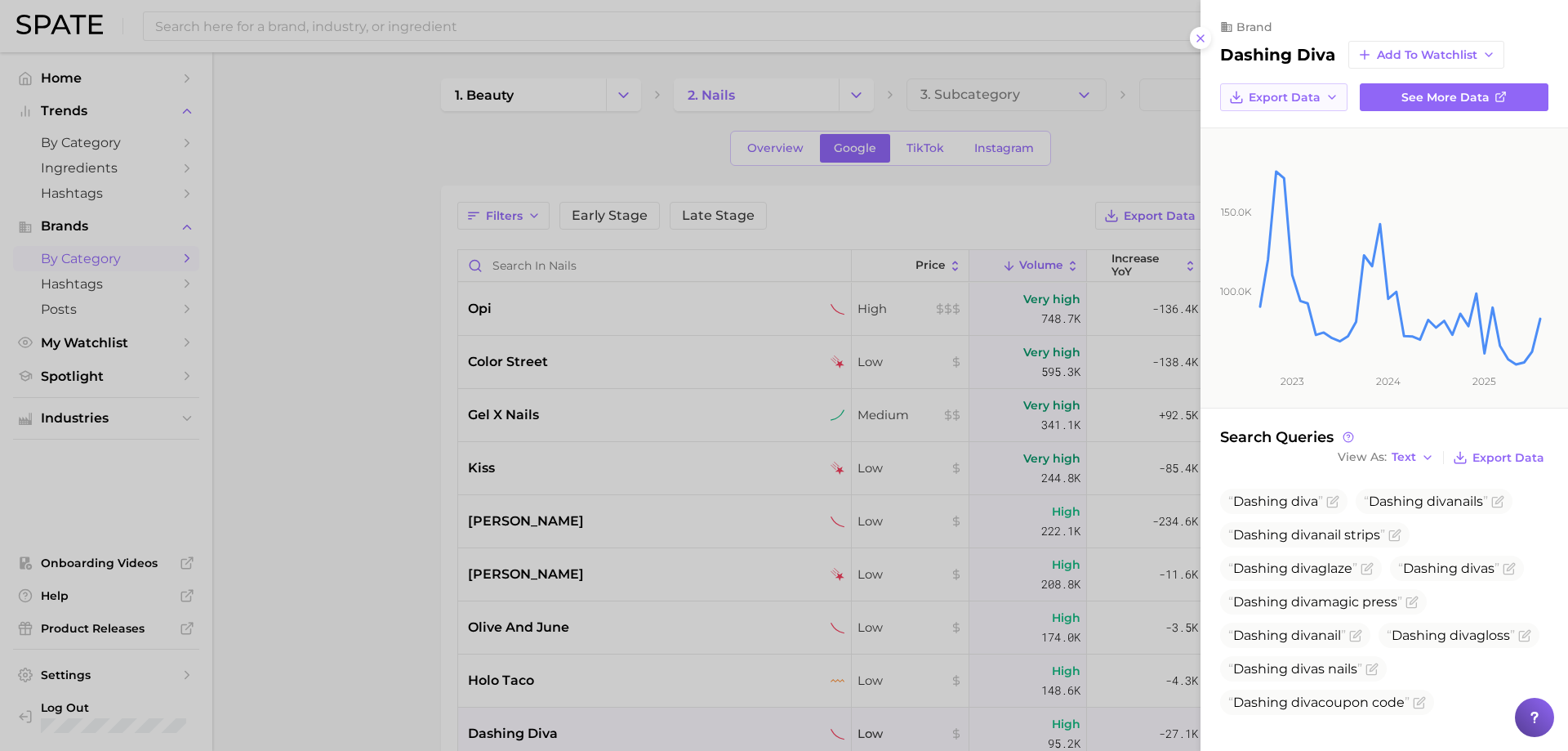
click at [1264, 92] on span "Export Data" at bounding box center [1285, 97] width 72 height 14
click at [1267, 123] on span "Time Series CSV" at bounding box center [1296, 128] width 96 height 14
click at [1193, 32] on button at bounding box center [1201, 37] width 22 height 22
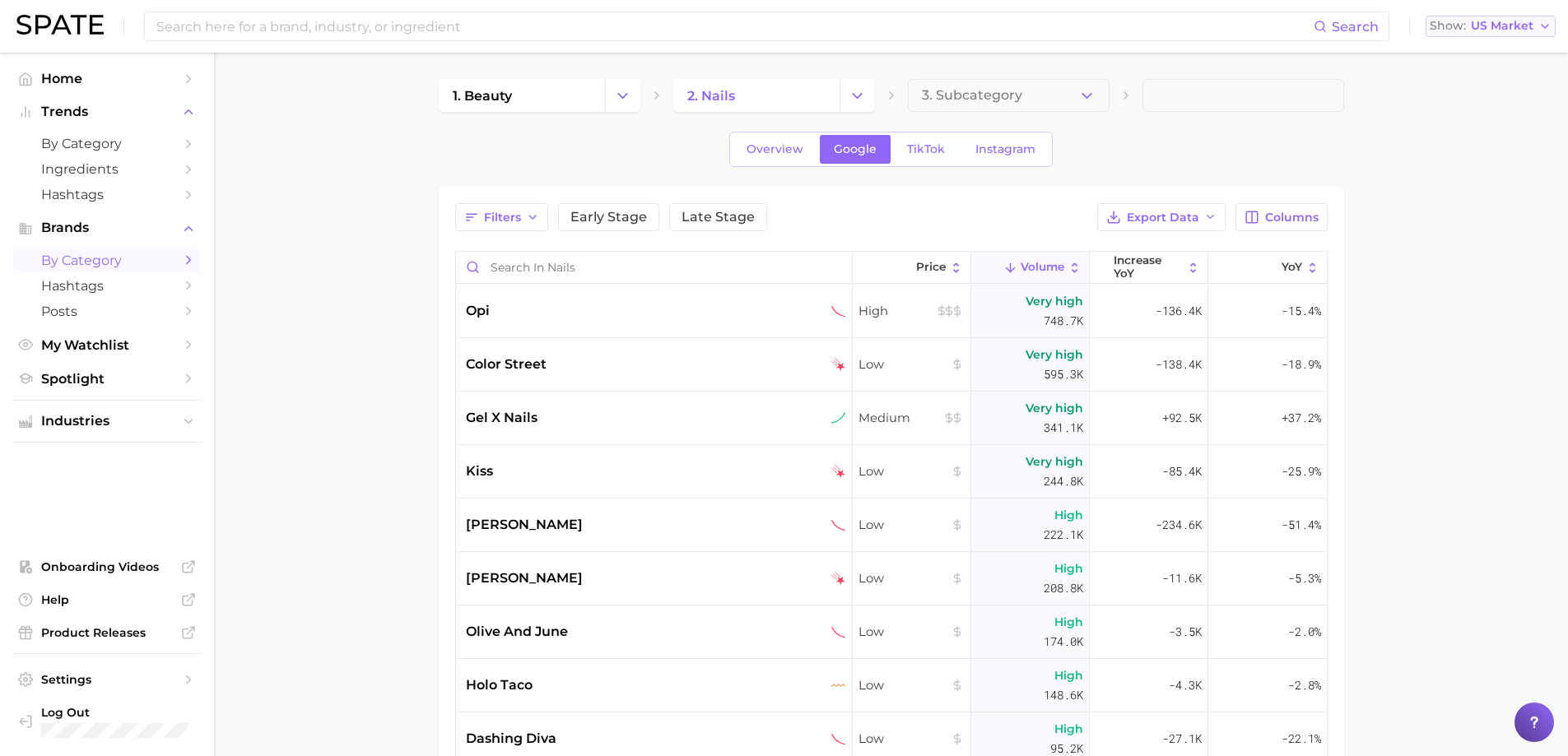
click at [1494, 26] on span "US Market" at bounding box center [1501, 25] width 62 height 9
click at [1492, 84] on span "[GEOGRAPHIC_DATA]" at bounding box center [1498, 83] width 128 height 14
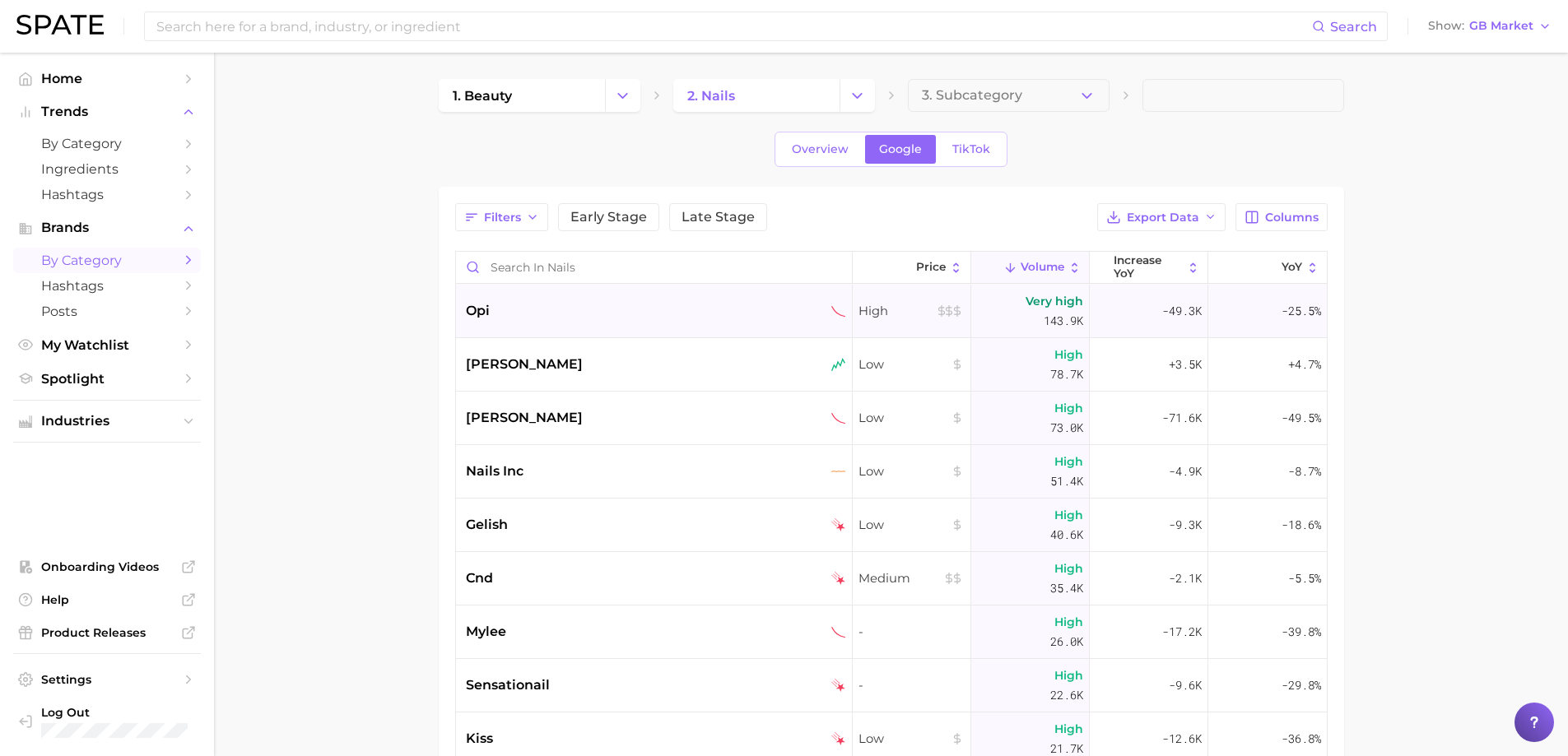
click at [471, 314] on span "opi" at bounding box center [477, 311] width 24 height 20
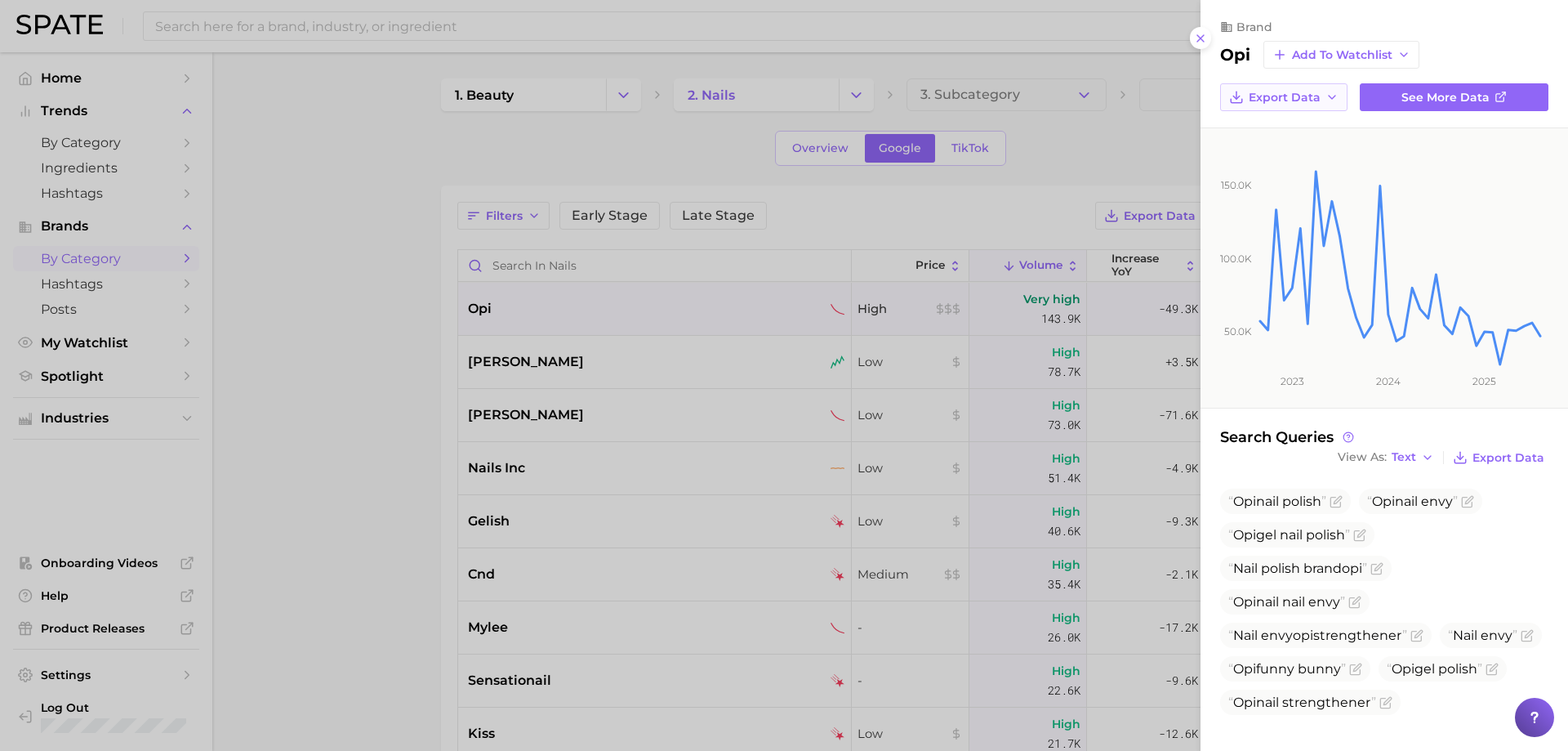
click at [1274, 96] on span "Export Data" at bounding box center [1285, 97] width 72 height 14
click at [1280, 125] on span "Time Series CSV" at bounding box center [1296, 128] width 96 height 14
click at [534, 364] on div at bounding box center [784, 376] width 1568 height 751
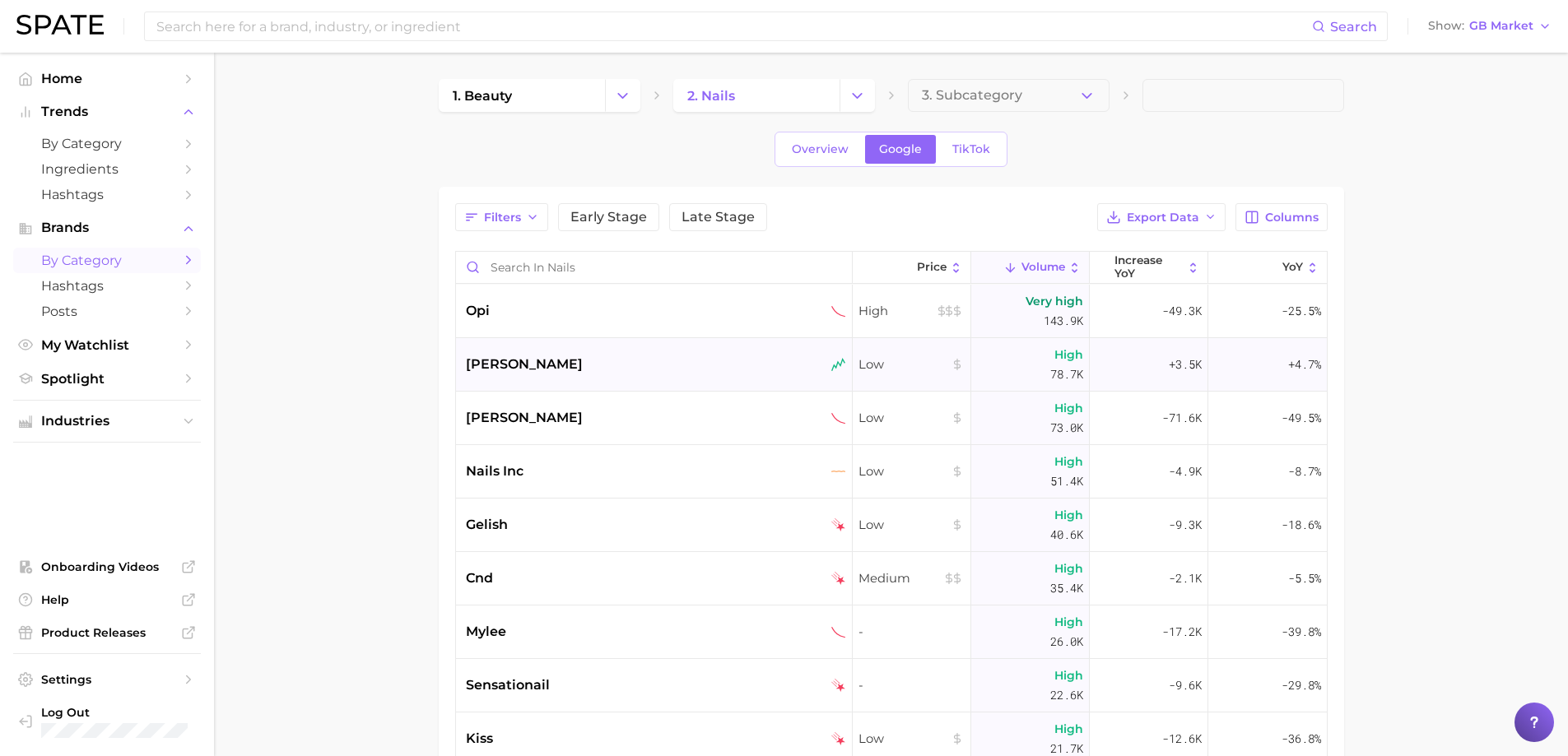
click at [528, 366] on span "[PERSON_NAME]" at bounding box center [524, 364] width 117 height 20
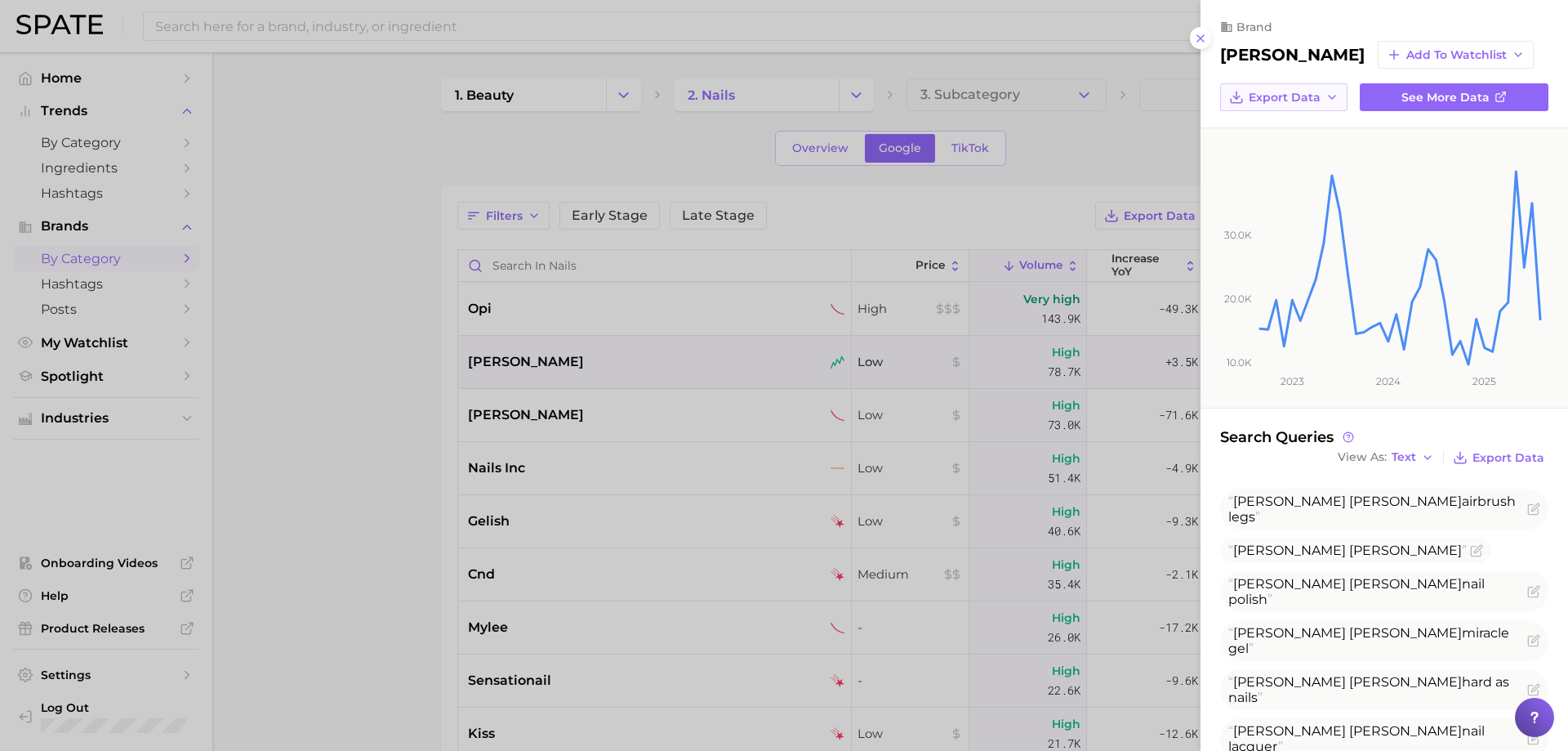
click at [1268, 98] on span "Export Data" at bounding box center [1285, 97] width 72 height 14
click at [1267, 117] on button "Time Series CSV" at bounding box center [1310, 128] width 180 height 30
